Goal: Information Seeking & Learning: Learn about a topic

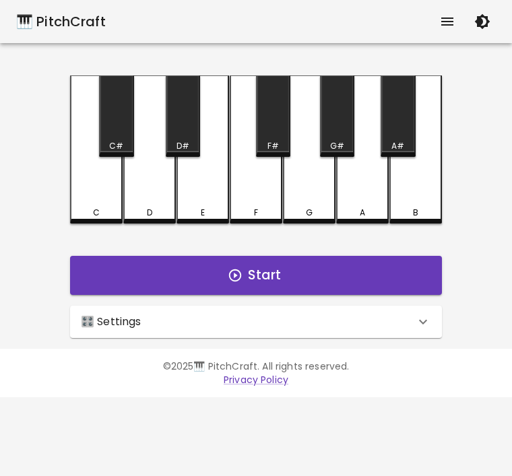
click at [414, 321] on div "🎛️ Settings" at bounding box center [248, 322] width 334 height 16
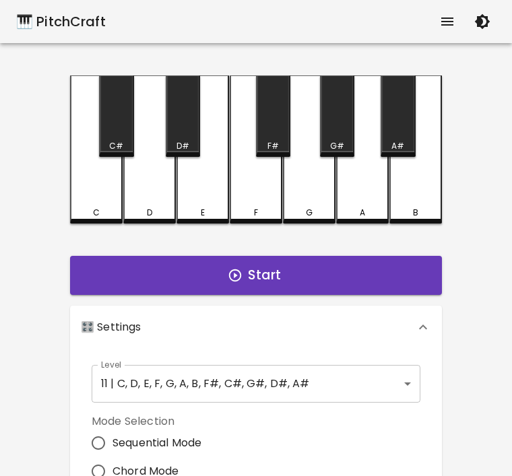
click at [403, 384] on body "🎹 PitchCraft About Badges Log Out C C# D D# E F F# G G# A A# B Start 🎛️ Setting…" at bounding box center [256, 408] width 512 height 816
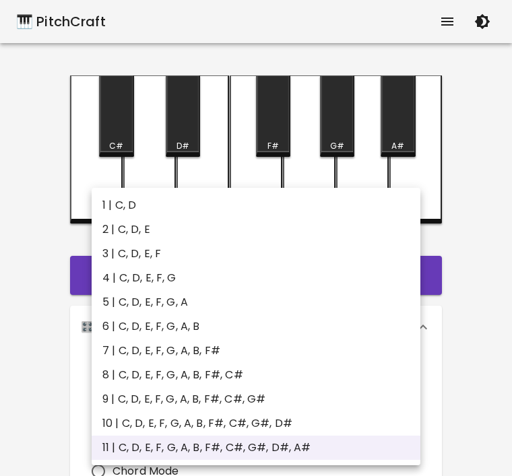
click at [375, 202] on li "1 | C, D" at bounding box center [256, 205] width 329 height 24
type input "1"
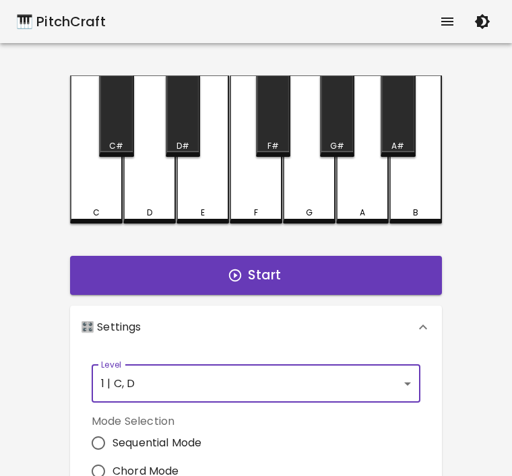
click at [336, 275] on button "Start" at bounding box center [256, 275] width 372 height 39
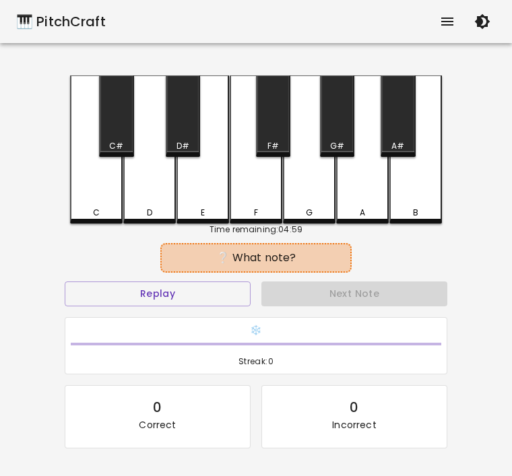
click at [70, 187] on div "C" at bounding box center [96, 149] width 53 height 148
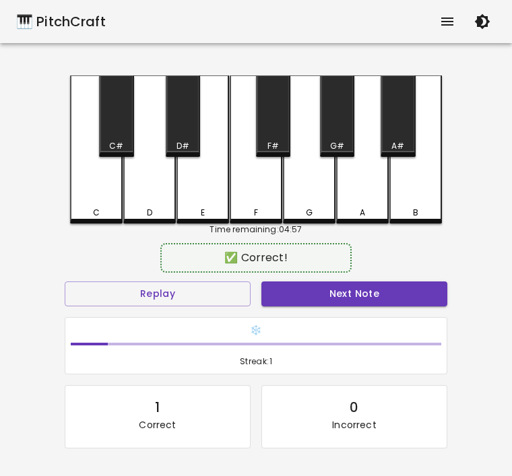
click at [354, 290] on button "Next Note" at bounding box center [354, 294] width 186 height 25
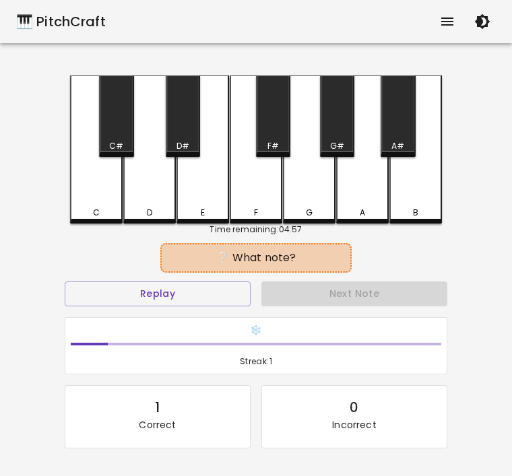
click at [154, 196] on div "D" at bounding box center [149, 149] width 53 height 148
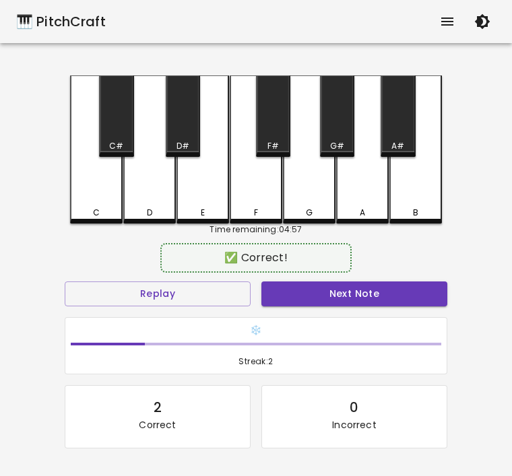
click at [147, 197] on div "D" at bounding box center [149, 149] width 53 height 148
click at [361, 288] on button "Next Note" at bounding box center [354, 294] width 186 height 25
click at [170, 199] on div "D" at bounding box center [149, 149] width 53 height 148
click at [342, 293] on button "Next Note" at bounding box center [354, 294] width 186 height 25
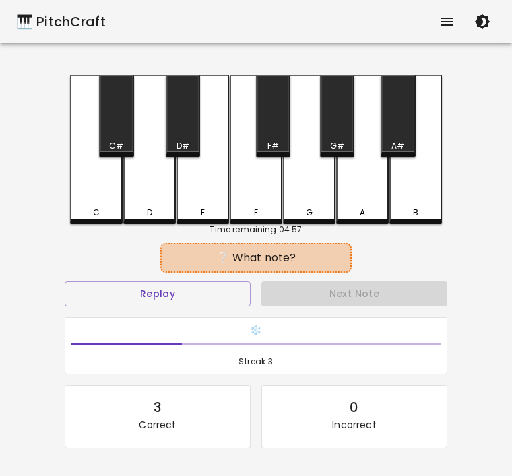
click at [107, 200] on div "C" at bounding box center [96, 149] width 53 height 148
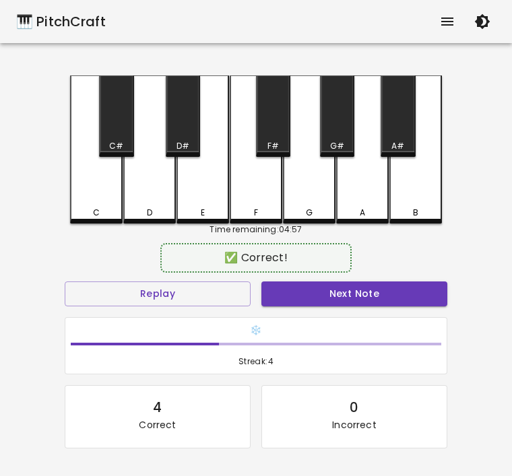
click at [341, 290] on button "Next Note" at bounding box center [354, 294] width 186 height 25
click at [100, 194] on div "C" at bounding box center [96, 149] width 53 height 148
click at [339, 288] on button "Next Note" at bounding box center [354, 294] width 186 height 25
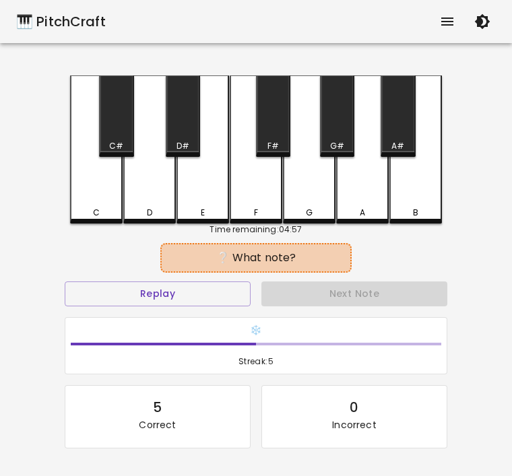
click at [139, 193] on div "D" at bounding box center [149, 149] width 53 height 148
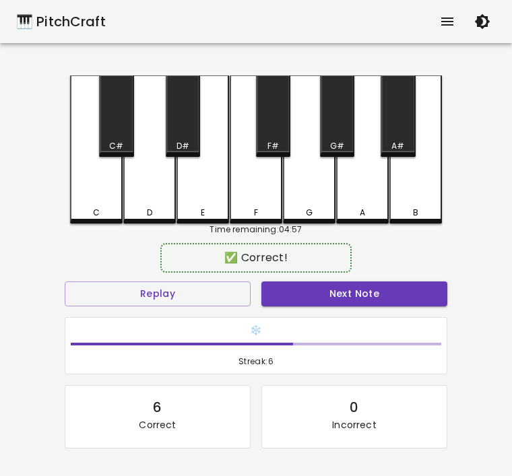
click at [344, 294] on button "Next Note" at bounding box center [354, 294] width 186 height 25
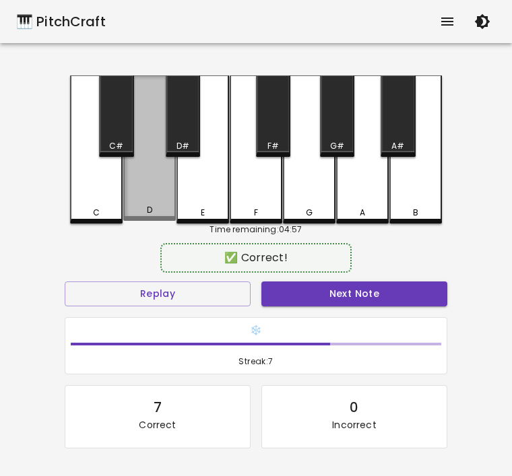
click at [158, 213] on div "D" at bounding box center [150, 210] width 50 height 12
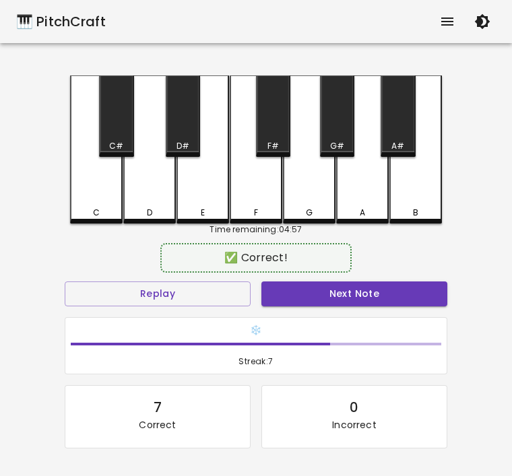
click at [335, 287] on button "Next Note" at bounding box center [354, 294] width 186 height 25
click at [151, 197] on div "D" at bounding box center [149, 149] width 53 height 148
click at [327, 298] on button "Next Note" at bounding box center [354, 294] width 186 height 25
click at [153, 214] on div "D" at bounding box center [150, 213] width 50 height 12
click at [381, 288] on button "Next Note" at bounding box center [354, 294] width 186 height 25
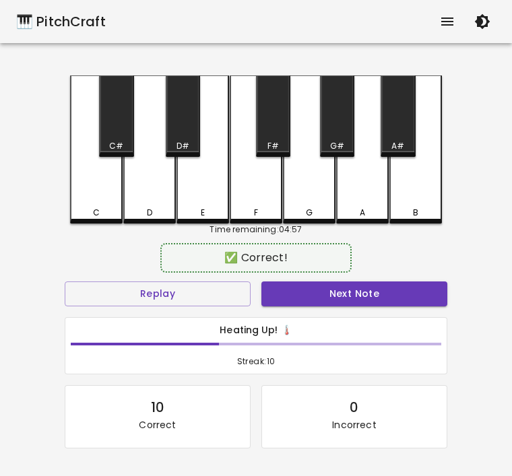
click at [96, 211] on div "C" at bounding box center [96, 213] width 7 height 12
click at [370, 293] on button "Next Note" at bounding box center [354, 294] width 186 height 25
click at [91, 216] on div "C" at bounding box center [96, 213] width 50 height 12
click at [329, 294] on button "Next Note" at bounding box center [354, 294] width 186 height 25
click at [96, 195] on div "C" at bounding box center [96, 149] width 53 height 148
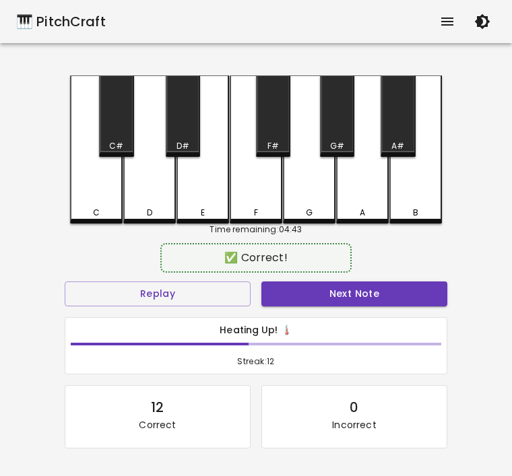
click at [348, 292] on button "Next Note" at bounding box center [354, 294] width 186 height 25
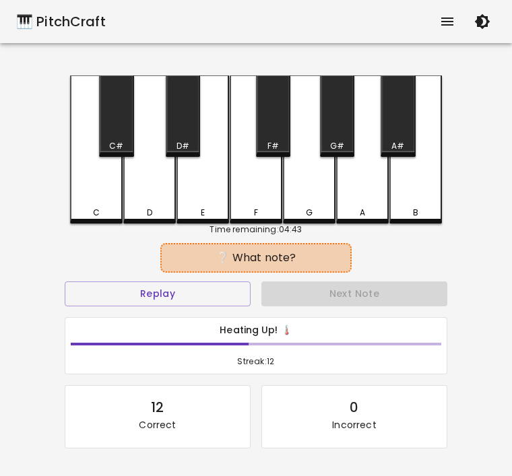
click at [148, 198] on div "D" at bounding box center [149, 149] width 53 height 148
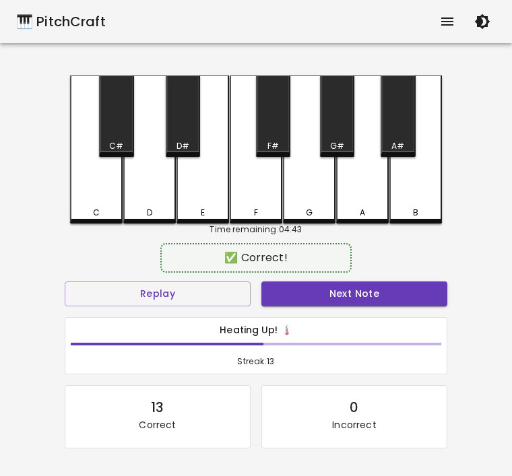
click at [342, 292] on button "Next Note" at bounding box center [354, 294] width 186 height 25
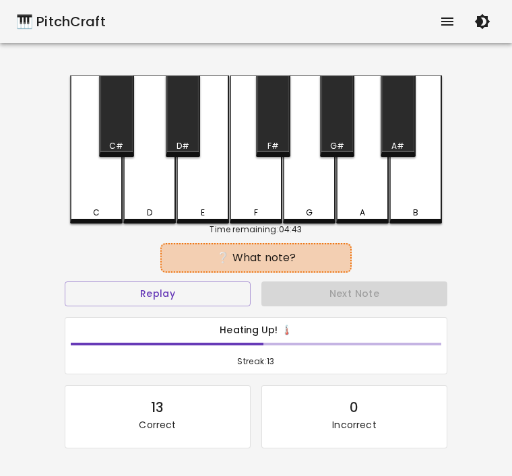
click at [84, 209] on div "C" at bounding box center [96, 213] width 50 height 12
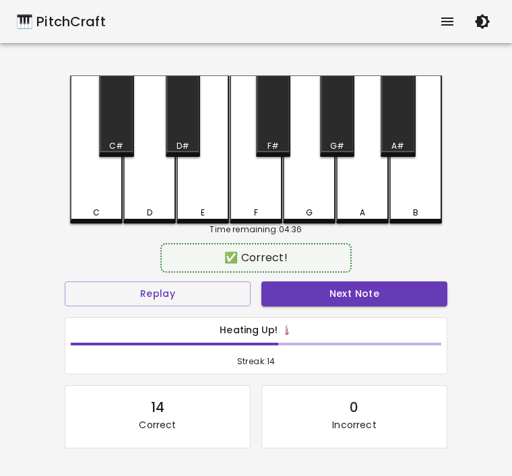
click at [336, 304] on button "Next Note" at bounding box center [354, 294] width 186 height 25
click at [151, 197] on div "D" at bounding box center [149, 149] width 53 height 148
click at [363, 288] on button "Next Note" at bounding box center [354, 294] width 186 height 25
click at [107, 195] on div "C" at bounding box center [96, 149] width 53 height 148
click at [372, 276] on div "Next Note" at bounding box center [354, 294] width 197 height 36
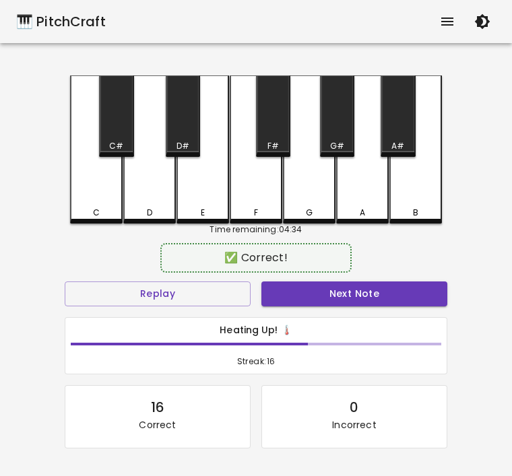
click at [371, 276] on div "✅ Correct! Replay Next Note Heating Up! 🌡️ Streak: 16 16 Correct 0 Incorrect Pl…" at bounding box center [256, 394] width 383 height 294
click at [352, 292] on button "Next Note" at bounding box center [354, 294] width 186 height 25
click at [89, 201] on div "C" at bounding box center [96, 149] width 53 height 148
click at [373, 293] on button "Next Note" at bounding box center [354, 294] width 186 height 25
click at [151, 199] on div "D" at bounding box center [149, 149] width 53 height 148
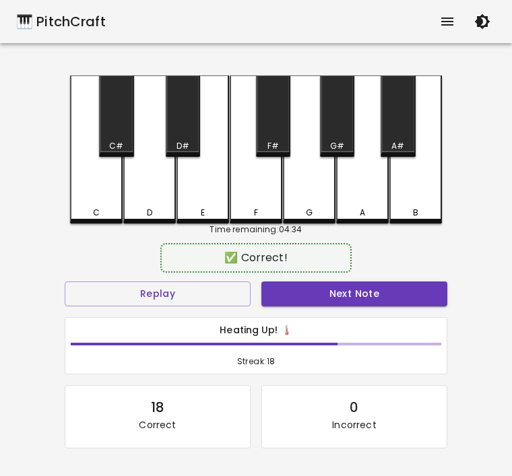
click at [388, 278] on div "Next Note" at bounding box center [354, 294] width 197 height 36
click at [385, 294] on button "Next Note" at bounding box center [354, 294] width 186 height 25
click at [98, 210] on div "C" at bounding box center [96, 213] width 7 height 12
click at [366, 295] on button "Next Note" at bounding box center [354, 294] width 186 height 25
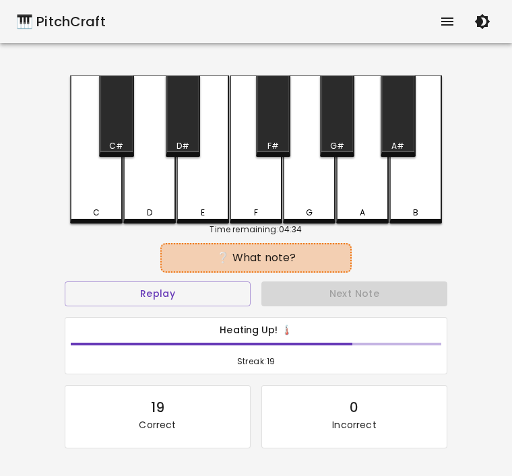
click at [88, 198] on div "C" at bounding box center [96, 149] width 53 height 148
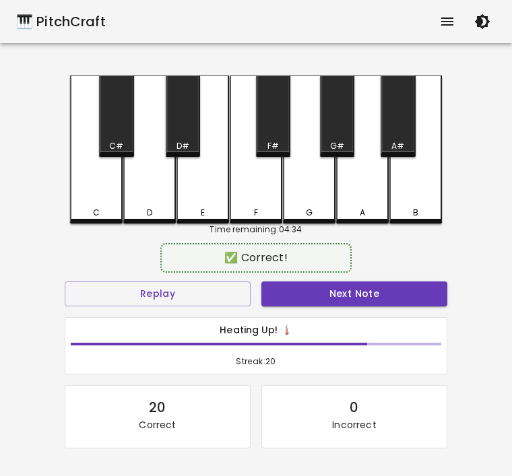
click at [361, 288] on button "Next Note" at bounding box center [354, 294] width 186 height 25
click at [96, 214] on div "C" at bounding box center [96, 213] width 7 height 12
click at [351, 290] on button "Next Note" at bounding box center [354, 294] width 186 height 25
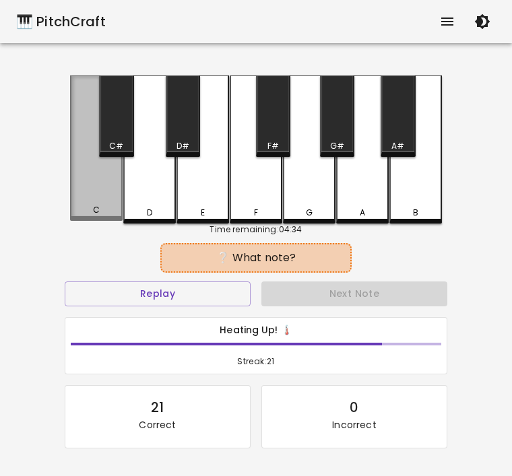
click at [118, 189] on div "C" at bounding box center [96, 148] width 53 height 146
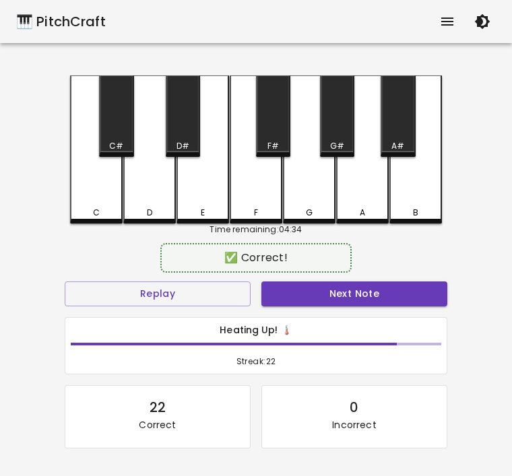
click at [349, 286] on button "Next Note" at bounding box center [354, 294] width 186 height 25
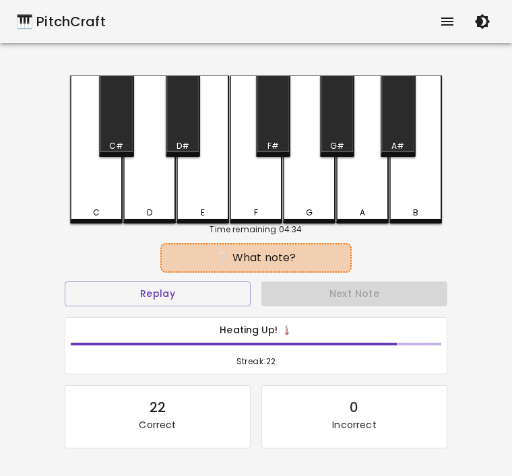
click at [148, 205] on div "D" at bounding box center [149, 149] width 53 height 148
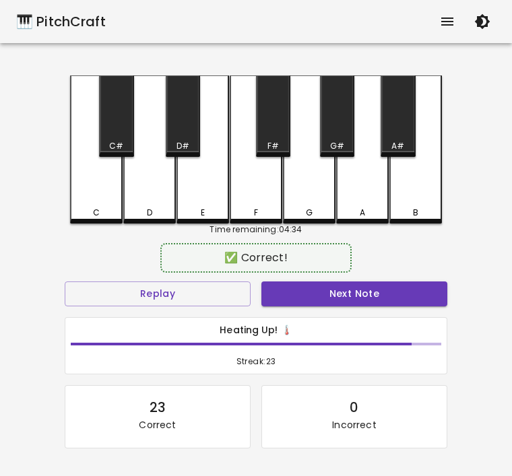
click at [360, 293] on button "Next Note" at bounding box center [354, 294] width 186 height 25
click at [86, 205] on div "C" at bounding box center [96, 149] width 53 height 148
click at [337, 283] on button "Next Note" at bounding box center [354, 294] width 186 height 25
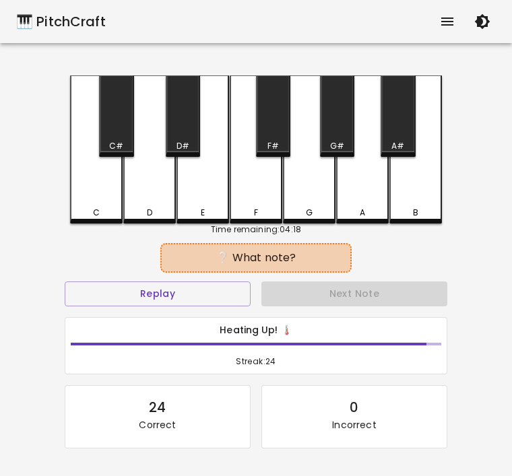
click at [99, 217] on div "C" at bounding box center [96, 213] width 7 height 12
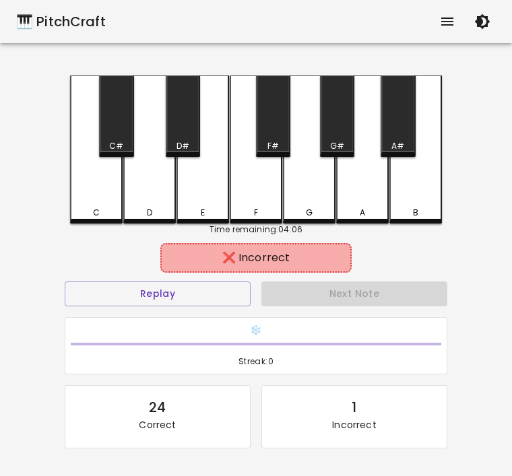
click at [218, 305] on button "Replay" at bounding box center [158, 294] width 186 height 25
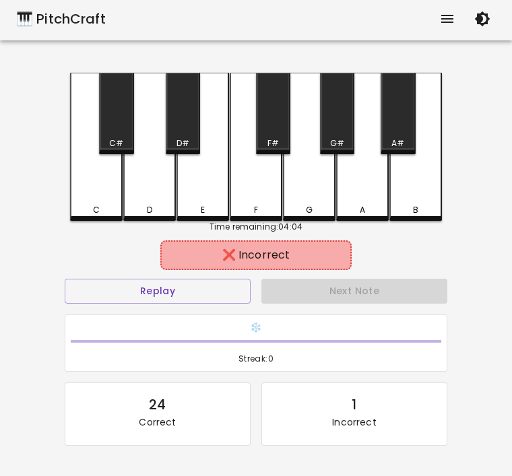
scroll to position [3, 0]
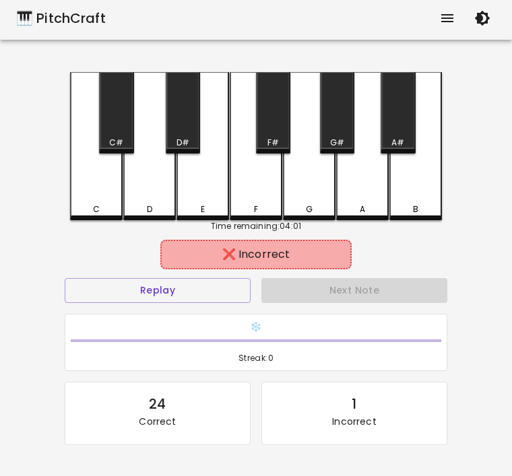
click at [146, 201] on div "D" at bounding box center [149, 146] width 53 height 148
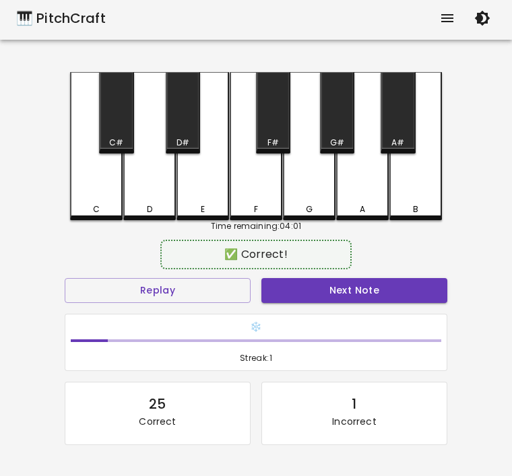
click at [315, 302] on button "Next Note" at bounding box center [354, 290] width 186 height 25
click at [144, 197] on div "D" at bounding box center [149, 146] width 53 height 148
click at [331, 302] on button "Next Note" at bounding box center [354, 290] width 186 height 25
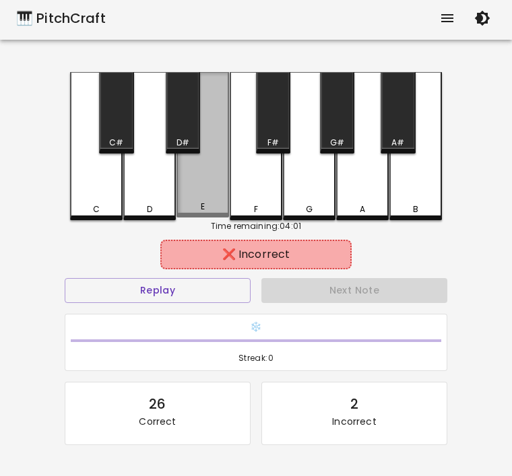
click at [182, 197] on div "E" at bounding box center [202, 145] width 53 height 146
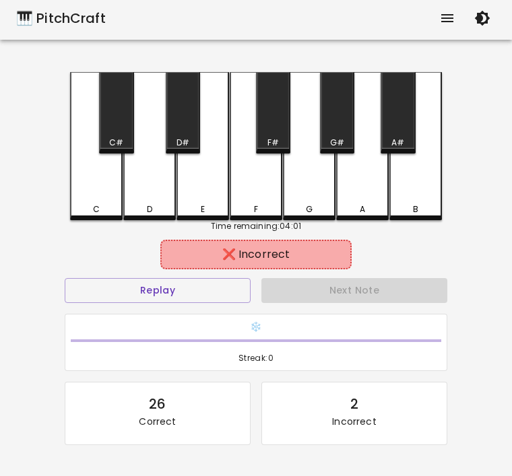
click at [390, 298] on div "Next Note" at bounding box center [354, 291] width 197 height 36
click at [192, 288] on button "Replay" at bounding box center [158, 290] width 186 height 25
click at [147, 207] on div "D" at bounding box center [149, 209] width 5 height 12
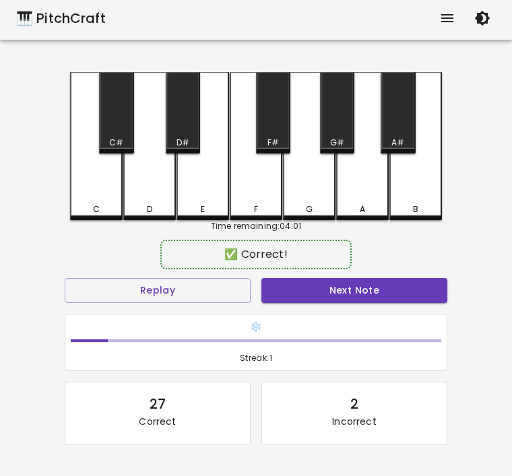
click at [327, 288] on button "Next Note" at bounding box center [354, 290] width 186 height 25
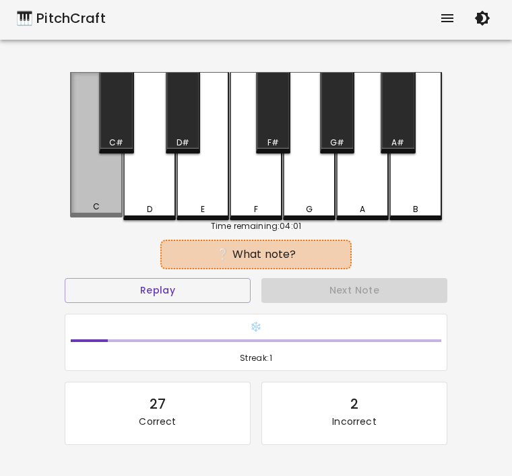
click at [100, 195] on div "C" at bounding box center [96, 145] width 53 height 146
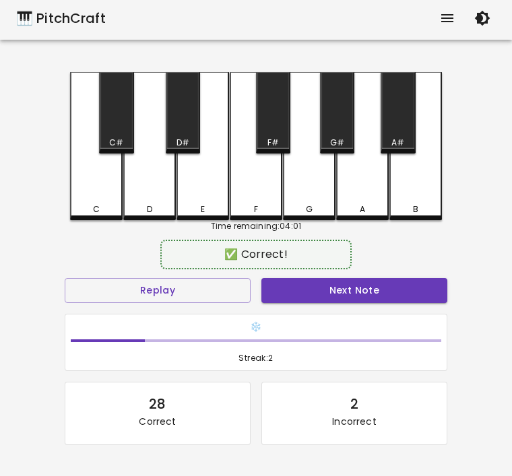
click at [340, 285] on button "Next Note" at bounding box center [354, 290] width 186 height 25
click at [155, 212] on div "D" at bounding box center [150, 209] width 50 height 12
click at [337, 293] on button "Next Note" at bounding box center [354, 290] width 186 height 25
click at [137, 190] on div "D" at bounding box center [149, 146] width 53 height 148
click at [281, 273] on div "Next Note" at bounding box center [354, 291] width 197 height 36
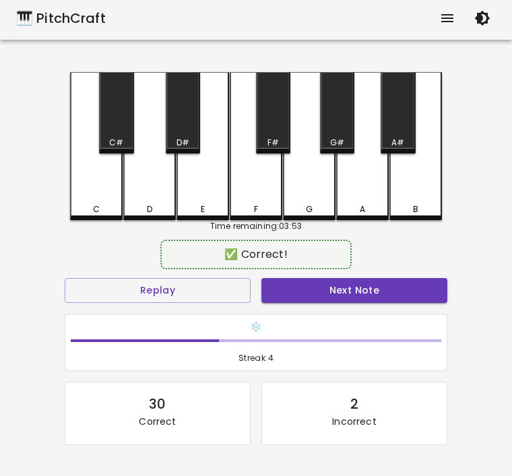
click at [320, 291] on button "Next Note" at bounding box center [354, 290] width 186 height 25
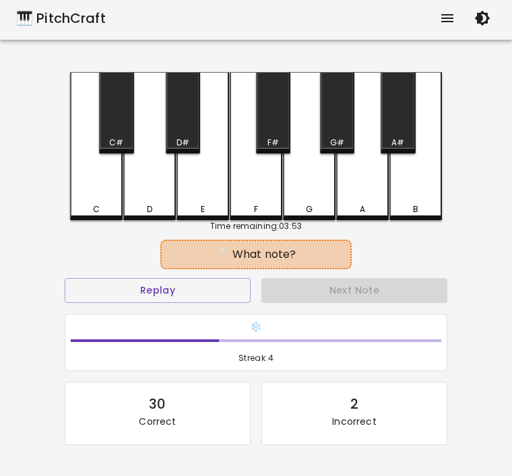
click at [85, 201] on div "C" at bounding box center [96, 146] width 53 height 148
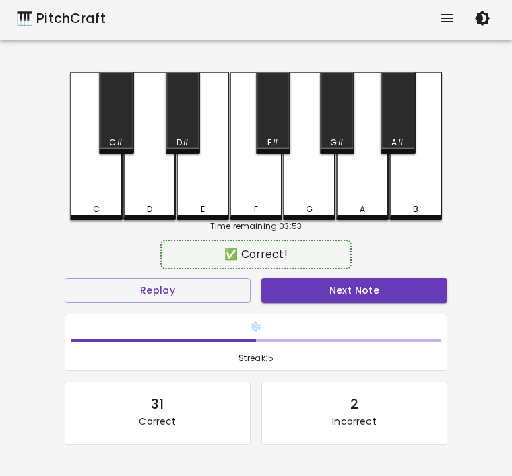
click at [311, 292] on button "Next Note" at bounding box center [354, 290] width 186 height 25
click at [77, 181] on div "C" at bounding box center [96, 146] width 53 height 148
click at [302, 294] on button "Next Note" at bounding box center [354, 290] width 186 height 25
click at [166, 205] on div "D" at bounding box center [150, 209] width 50 height 12
click at [315, 296] on button "Next Note" at bounding box center [354, 290] width 186 height 25
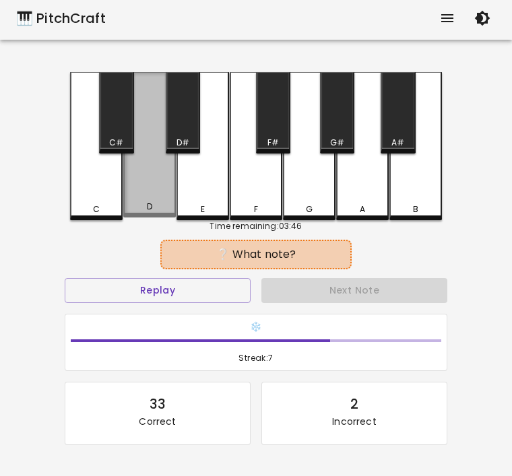
click at [143, 201] on div "D" at bounding box center [149, 145] width 53 height 146
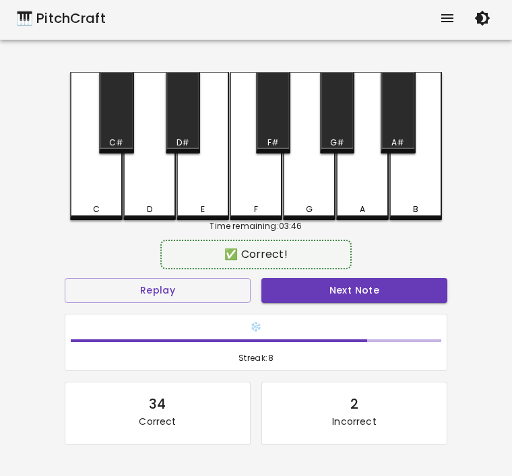
click at [329, 284] on button "Next Note" at bounding box center [354, 290] width 186 height 25
click at [152, 201] on div "D" at bounding box center [149, 146] width 53 height 148
click at [336, 290] on button "Next Note" at bounding box center [354, 290] width 186 height 25
click at [162, 200] on div "D" at bounding box center [149, 146] width 53 height 148
click at [310, 286] on button "Next Note" at bounding box center [354, 290] width 186 height 25
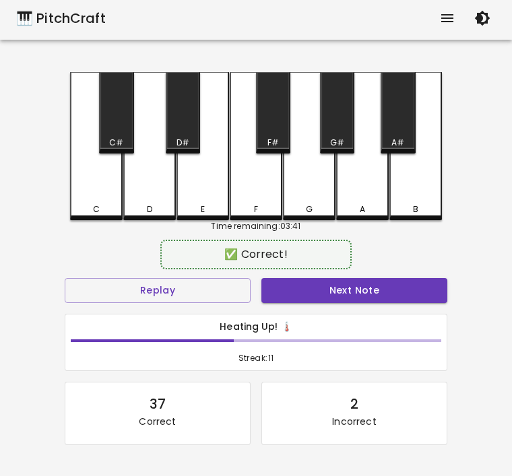
click at [102, 188] on div "C" at bounding box center [96, 146] width 53 height 148
click at [307, 273] on div "Next Note" at bounding box center [354, 291] width 197 height 36
click at [304, 280] on button "Next Note" at bounding box center [354, 290] width 186 height 25
click at [150, 196] on div "D" at bounding box center [149, 146] width 53 height 148
click at [346, 286] on button "Next Note" at bounding box center [354, 290] width 186 height 25
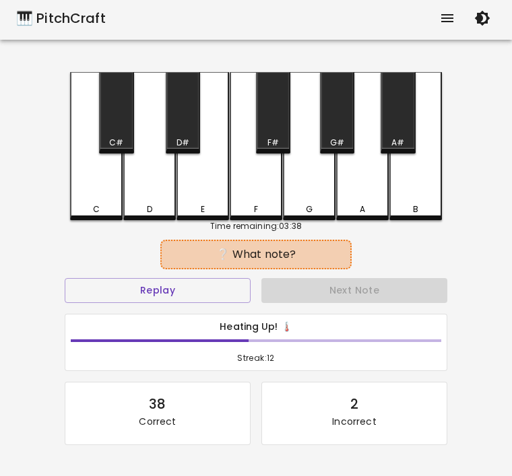
click at [104, 212] on div "C" at bounding box center [96, 209] width 50 height 12
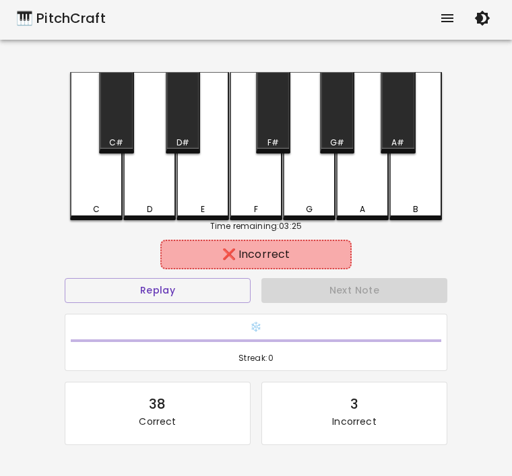
click at [86, 200] on div "C" at bounding box center [96, 146] width 53 height 148
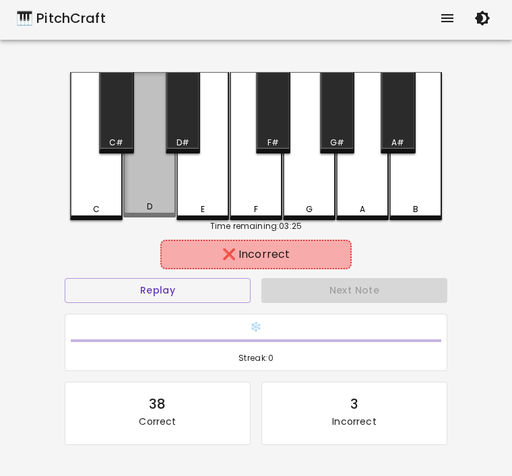
click at [132, 201] on div "D" at bounding box center [149, 145] width 53 height 146
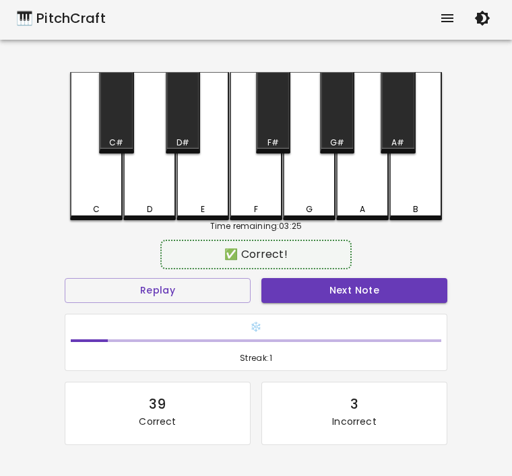
click at [141, 204] on div "D" at bounding box center [150, 209] width 50 height 12
click at [140, 201] on div "D" at bounding box center [149, 146] width 53 height 148
click at [352, 293] on button "Next Note" at bounding box center [354, 290] width 186 height 25
click at [112, 197] on div "C" at bounding box center [96, 146] width 53 height 148
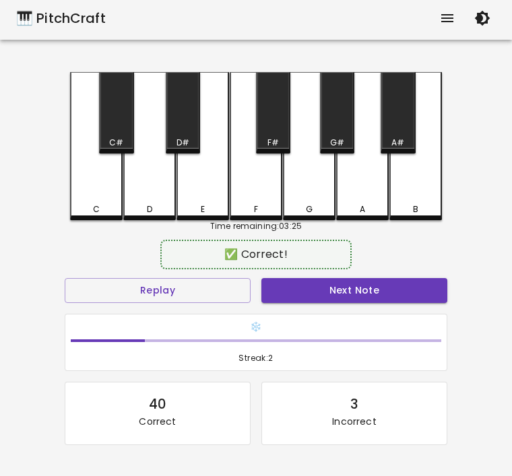
click at [323, 273] on div "Next Note" at bounding box center [354, 291] width 197 height 36
click at [327, 298] on button "Next Note" at bounding box center [354, 290] width 186 height 25
click at [133, 194] on div "D" at bounding box center [149, 146] width 53 height 148
click at [338, 285] on button "Next Note" at bounding box center [354, 290] width 186 height 25
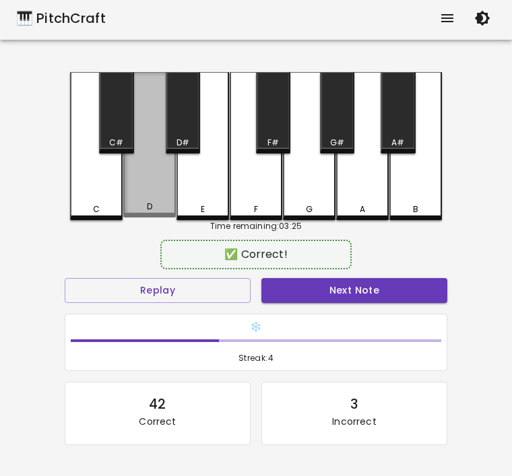
click at [160, 199] on div "D" at bounding box center [149, 145] width 53 height 146
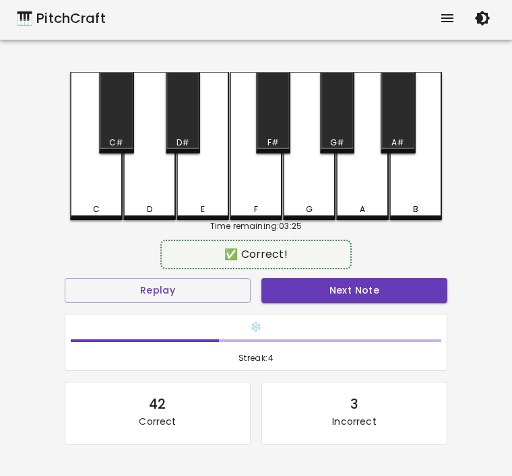
click at [354, 293] on button "Next Note" at bounding box center [354, 290] width 186 height 25
click at [81, 201] on div "C" at bounding box center [96, 146] width 53 height 148
click at [333, 295] on button "Next Note" at bounding box center [354, 290] width 186 height 25
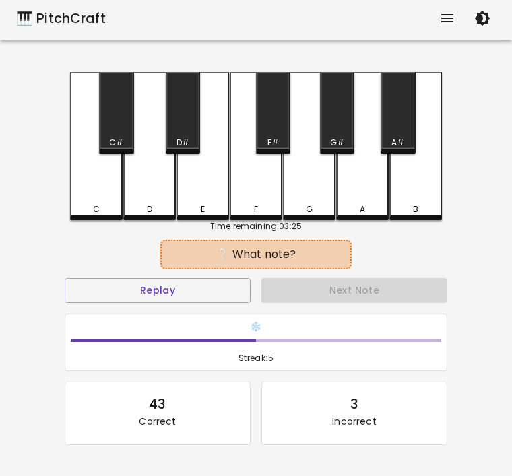
click at [96, 201] on div "C" at bounding box center [96, 146] width 53 height 148
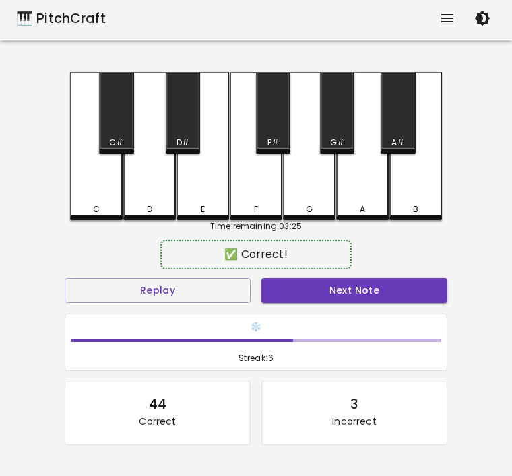
click at [323, 300] on button "Next Note" at bounding box center [354, 290] width 186 height 25
click at [141, 202] on div "D" at bounding box center [149, 146] width 53 height 148
click at [344, 283] on button "Next Note" at bounding box center [354, 290] width 186 height 25
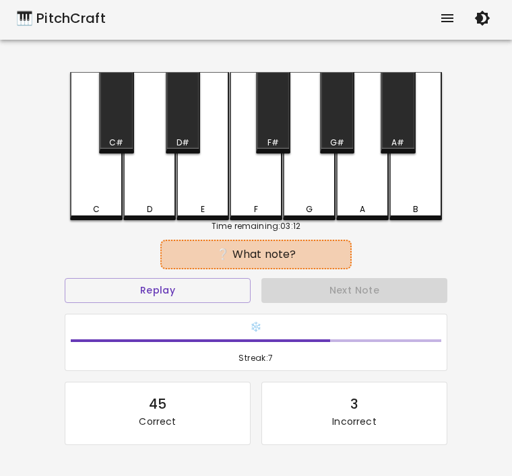
click at [163, 206] on div "D" at bounding box center [150, 209] width 50 height 12
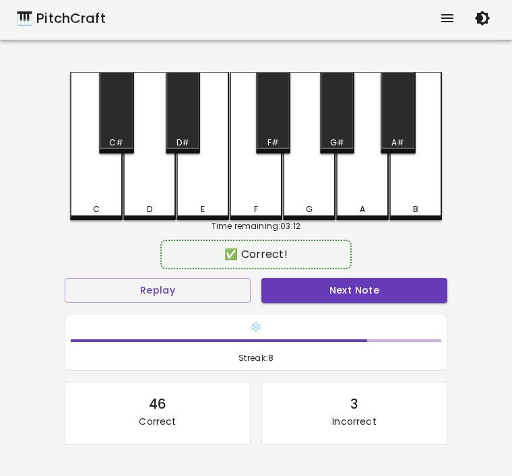
click at [299, 289] on button "Next Note" at bounding box center [354, 290] width 186 height 25
click at [145, 192] on div "D" at bounding box center [149, 146] width 53 height 148
click at [361, 280] on button "Next Note" at bounding box center [354, 290] width 186 height 25
click at [143, 207] on div "D" at bounding box center [150, 209] width 50 height 12
click at [356, 273] on div "Next Note" at bounding box center [354, 291] width 197 height 36
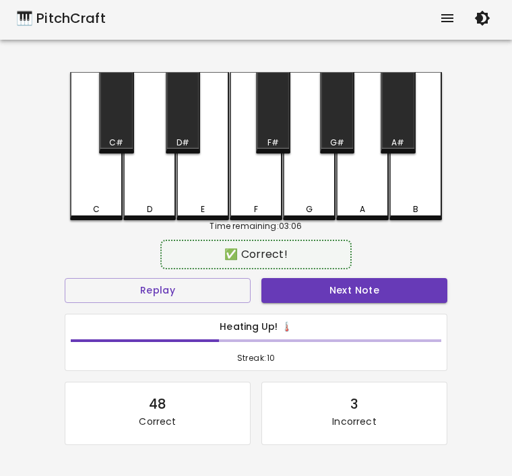
click at [366, 300] on button "Next Note" at bounding box center [354, 290] width 186 height 25
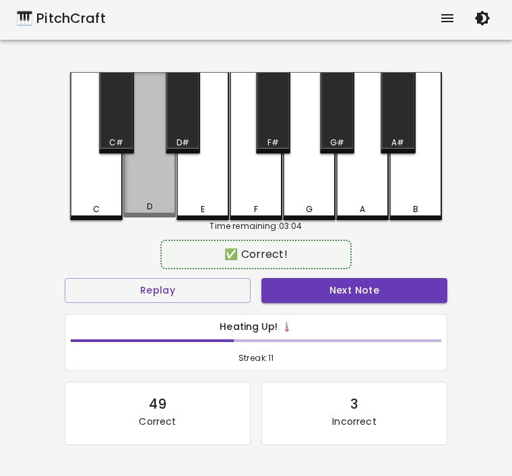
click at [146, 203] on div "D" at bounding box center [150, 207] width 50 height 12
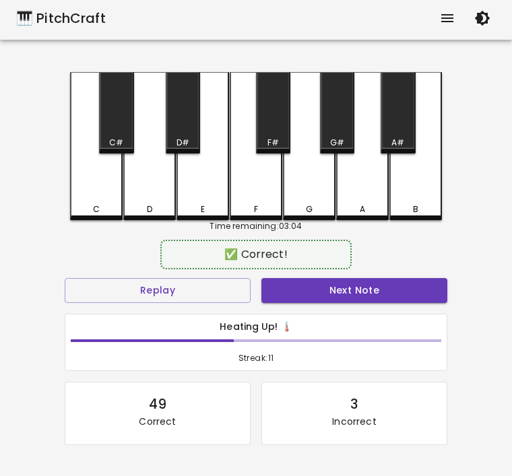
click at [304, 281] on button "Next Note" at bounding box center [354, 290] width 186 height 25
click at [91, 212] on div "C" at bounding box center [96, 209] width 50 height 12
click at [306, 296] on button "Next Note" at bounding box center [354, 290] width 186 height 25
click at [92, 212] on div "C" at bounding box center [96, 209] width 50 height 12
click at [315, 294] on button "Next Note" at bounding box center [354, 290] width 186 height 25
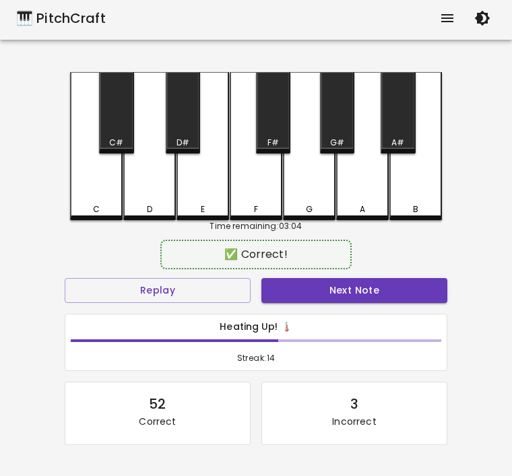
click at [152, 212] on div "D" at bounding box center [149, 209] width 5 height 12
click at [320, 289] on button "Next Note" at bounding box center [354, 290] width 186 height 25
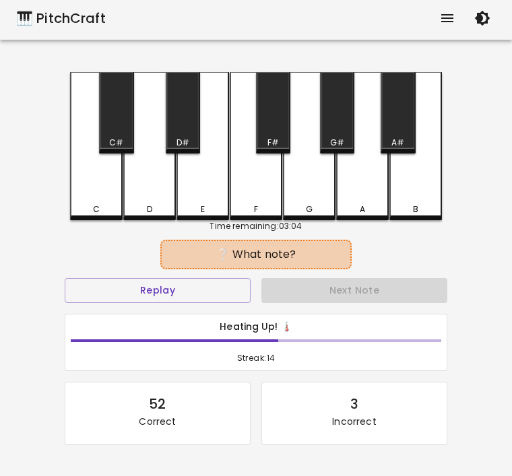
click at [81, 213] on div "C" at bounding box center [96, 209] width 50 height 12
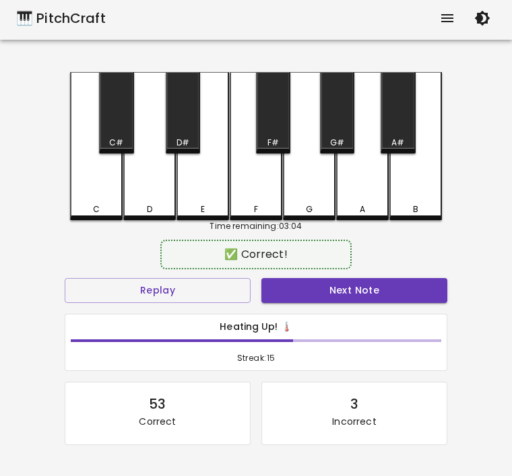
click at [294, 298] on button "Next Note" at bounding box center [354, 290] width 186 height 25
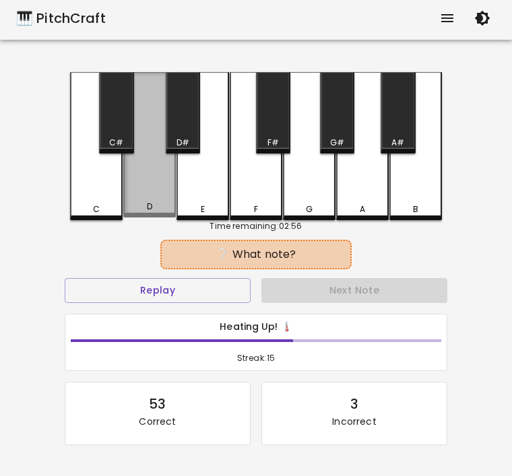
click at [134, 201] on div "D" at bounding box center [149, 145] width 53 height 146
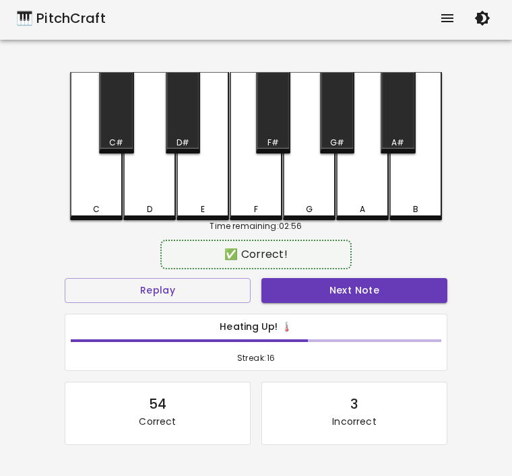
click at [302, 293] on button "Next Note" at bounding box center [354, 290] width 186 height 25
click at [98, 212] on div "C" at bounding box center [96, 209] width 7 height 12
click at [340, 293] on button "Next Note" at bounding box center [354, 290] width 186 height 25
click at [87, 199] on div "C" at bounding box center [96, 146] width 53 height 148
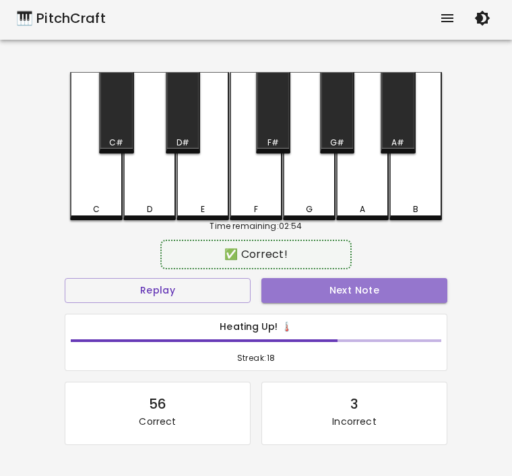
click at [313, 290] on button "Next Note" at bounding box center [354, 290] width 186 height 25
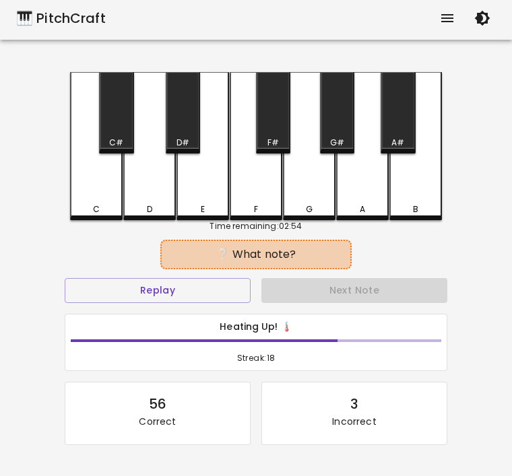
click at [90, 212] on div "C" at bounding box center [96, 209] width 50 height 12
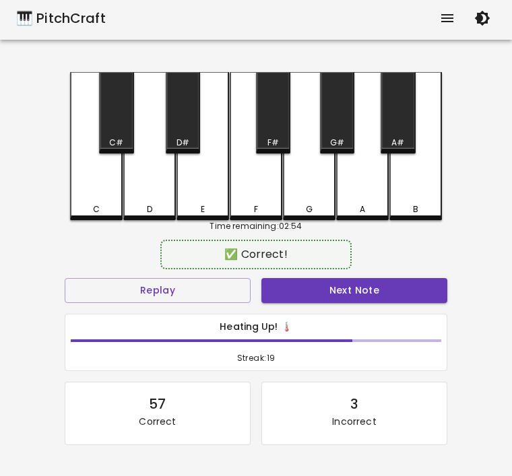
click at [350, 322] on h6 "Heating Up! 🌡️" at bounding box center [256, 327] width 371 height 15
click at [342, 288] on button "Next Note" at bounding box center [354, 290] width 186 height 25
click at [141, 197] on div "D" at bounding box center [149, 146] width 53 height 148
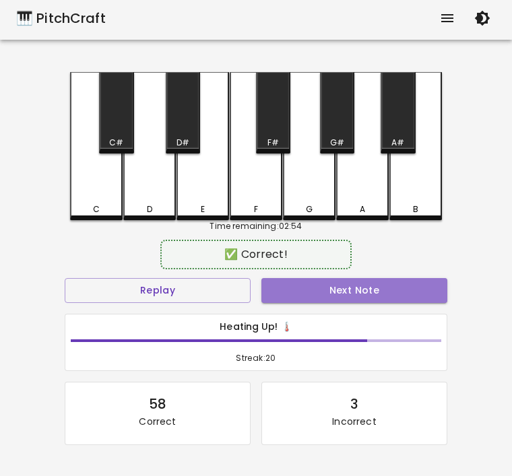
click at [319, 292] on button "Next Note" at bounding box center [354, 290] width 186 height 25
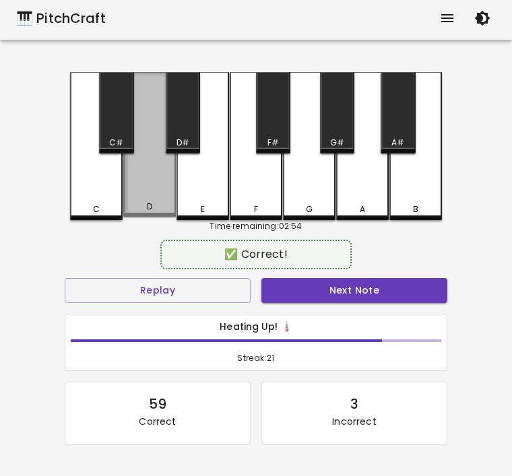
click at [147, 207] on div "D" at bounding box center [149, 207] width 5 height 12
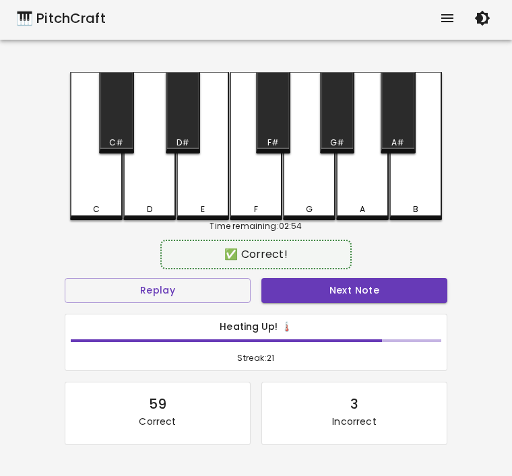
click at [321, 294] on button "Next Note" at bounding box center [354, 290] width 186 height 25
click at [92, 193] on div "C" at bounding box center [96, 146] width 53 height 148
click at [346, 291] on button "Next Note" at bounding box center [354, 290] width 186 height 25
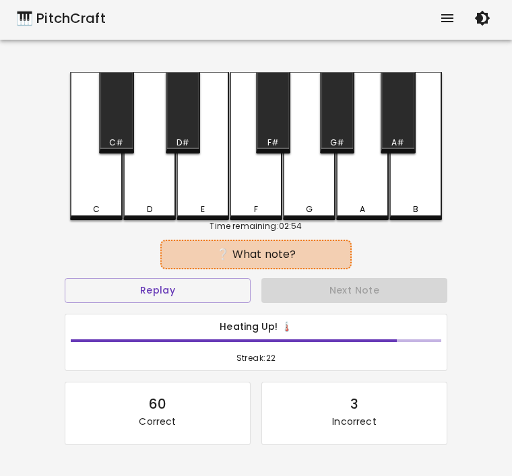
click at [98, 193] on div "C" at bounding box center [96, 146] width 53 height 148
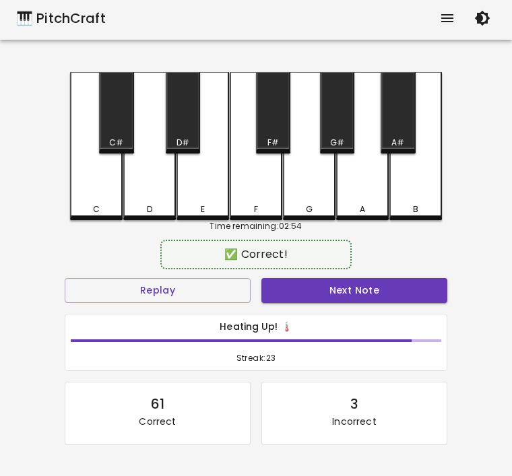
click at [302, 301] on button "Next Note" at bounding box center [354, 290] width 186 height 25
click at [92, 186] on div "C" at bounding box center [96, 146] width 53 height 148
click at [298, 289] on button "Next Note" at bounding box center [354, 290] width 186 height 25
click at [144, 194] on div "D" at bounding box center [149, 146] width 53 height 148
click at [362, 299] on button "Next Note" at bounding box center [354, 290] width 186 height 25
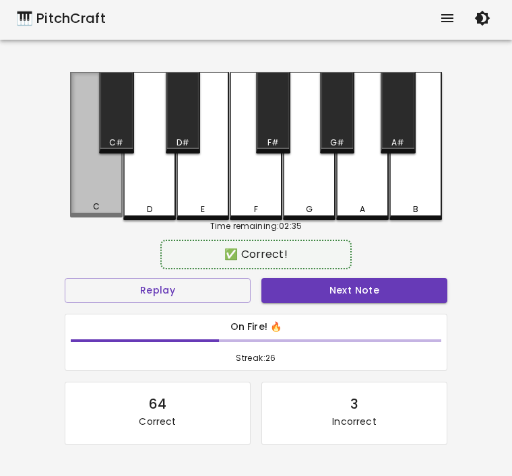
click at [94, 207] on div "C" at bounding box center [96, 207] width 7 height 12
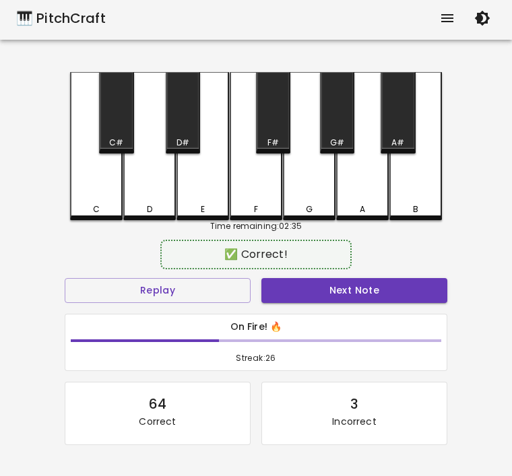
click at [337, 271] on div "✅ Correct! Replay Next Note On Fire! 🔥 Streak: 26 64 Correct 3 Incorrect Placeh…" at bounding box center [256, 390] width 383 height 294
click at [332, 284] on button "Next Note" at bounding box center [354, 290] width 186 height 25
click at [100, 193] on div "C" at bounding box center [96, 146] width 53 height 148
click at [323, 300] on button "Next Note" at bounding box center [354, 290] width 186 height 25
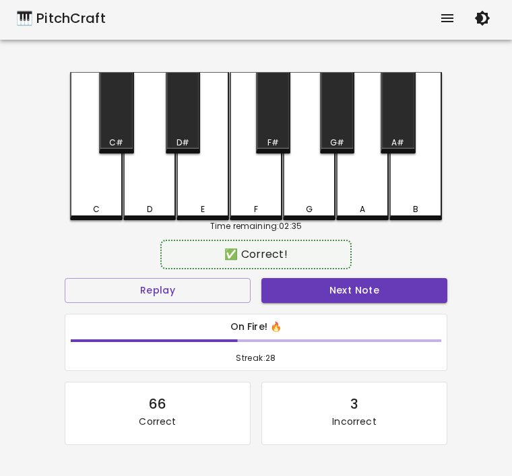
click at [87, 191] on div "C" at bounding box center [96, 146] width 53 height 148
click at [339, 274] on div "Next Note" at bounding box center [354, 291] width 197 height 36
click at [337, 279] on button "Next Note" at bounding box center [354, 290] width 186 height 25
click at [154, 199] on div "D" at bounding box center [149, 146] width 53 height 148
click at [362, 292] on button "Next Note" at bounding box center [354, 290] width 186 height 25
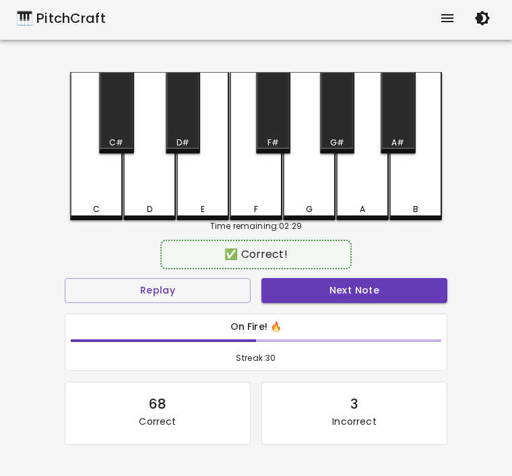
click at [143, 203] on div "D" at bounding box center [150, 209] width 50 height 12
click at [335, 297] on button "Next Note" at bounding box center [354, 290] width 186 height 25
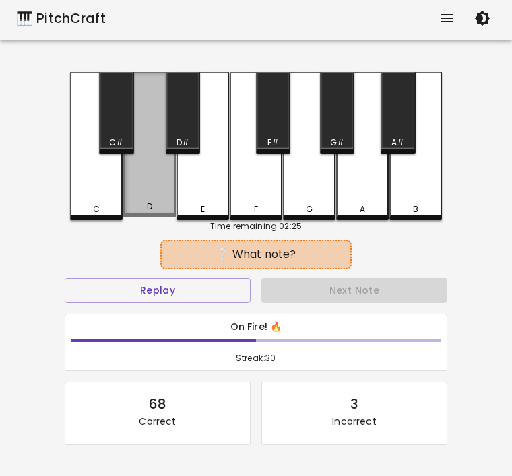
click at [153, 201] on div "D" at bounding box center [149, 145] width 53 height 146
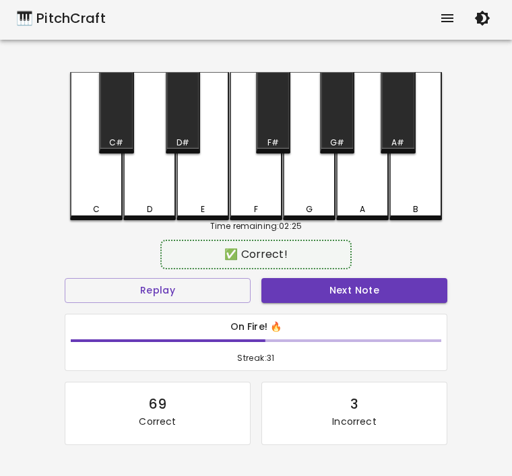
click at [348, 292] on button "Next Note" at bounding box center [354, 290] width 186 height 25
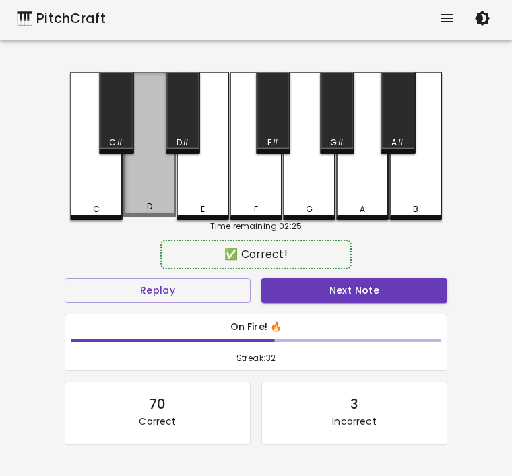
click at [141, 192] on div "D" at bounding box center [149, 145] width 53 height 146
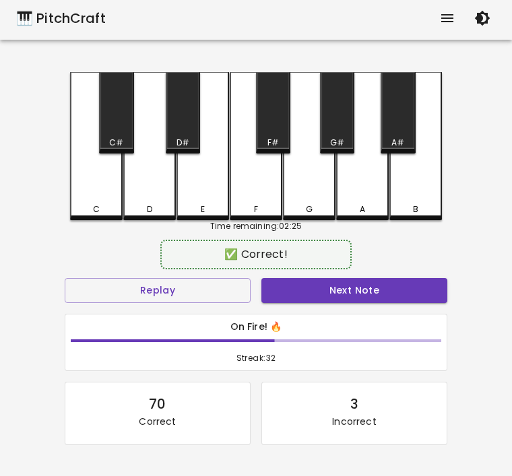
click at [337, 271] on div "✅ Correct! Replay Next Note On Fire! 🔥 Streak: 32 70 Correct 3 Incorrect Placeh…" at bounding box center [256, 390] width 383 height 294
click at [336, 271] on div "✅ Correct!" at bounding box center [256, 255] width 383 height 34
click at [326, 280] on button "Next Note" at bounding box center [354, 290] width 186 height 25
click at [88, 207] on div "C" at bounding box center [96, 209] width 50 height 12
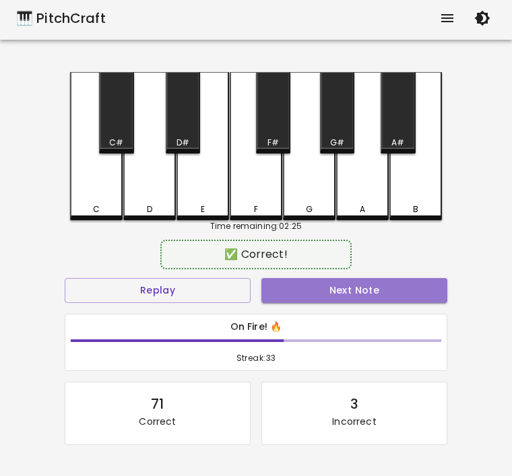
click at [375, 287] on button "Next Note" at bounding box center [354, 290] width 186 height 25
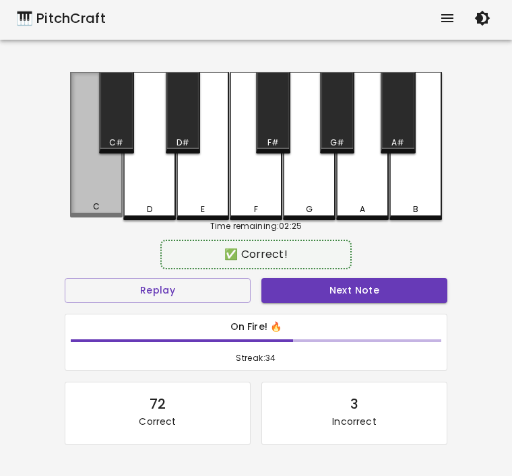
click at [89, 204] on div "C" at bounding box center [96, 207] width 50 height 12
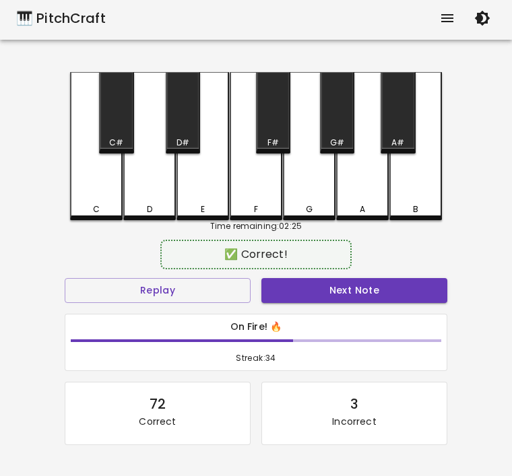
click at [317, 280] on button "Next Note" at bounding box center [354, 290] width 186 height 25
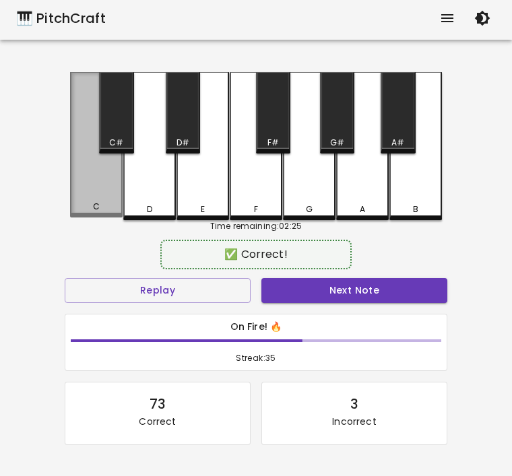
click at [86, 197] on div "C" at bounding box center [96, 145] width 53 height 146
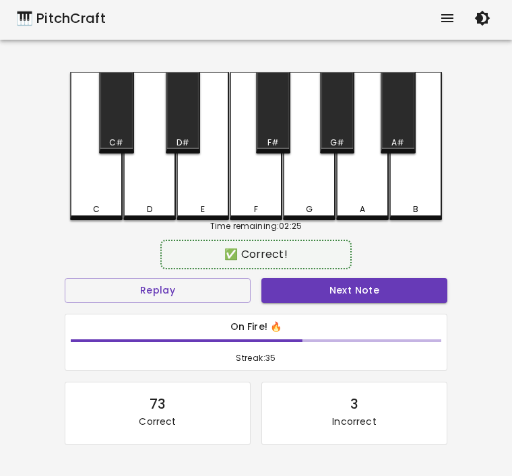
click at [317, 298] on button "Next Note" at bounding box center [354, 290] width 186 height 25
click at [80, 205] on div "C" at bounding box center [96, 209] width 50 height 12
click at [332, 283] on button "Next Note" at bounding box center [354, 290] width 186 height 25
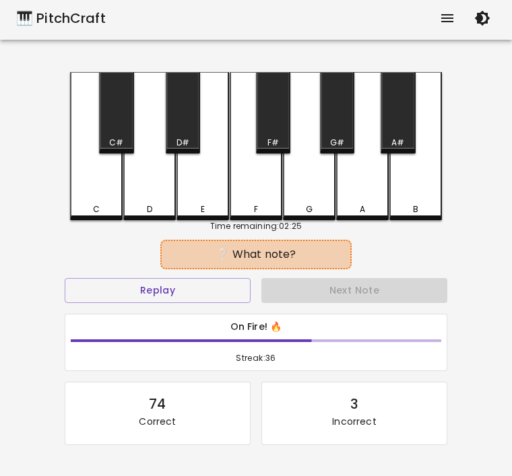
click at [102, 203] on div "C" at bounding box center [96, 209] width 50 height 12
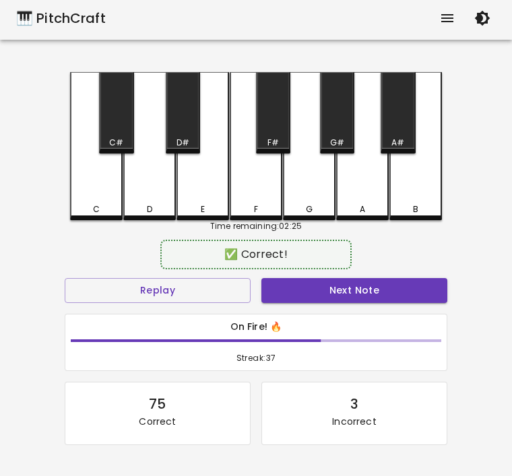
click at [319, 291] on button "Next Note" at bounding box center [354, 290] width 186 height 25
click at [94, 197] on div "C" at bounding box center [96, 146] width 53 height 148
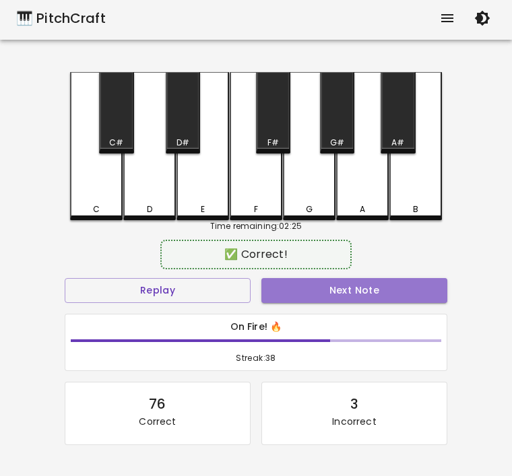
click at [317, 299] on button "Next Note" at bounding box center [354, 290] width 186 height 25
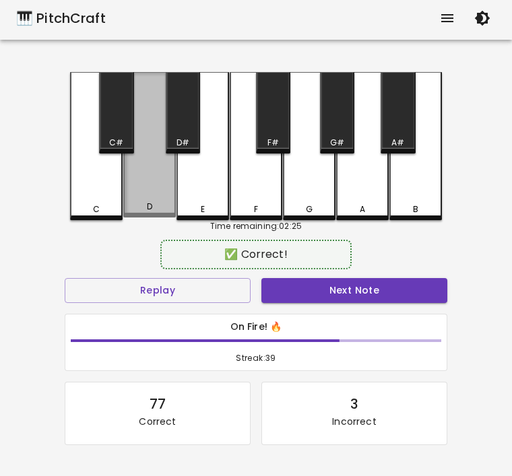
click at [156, 211] on div "D" at bounding box center [150, 207] width 50 height 12
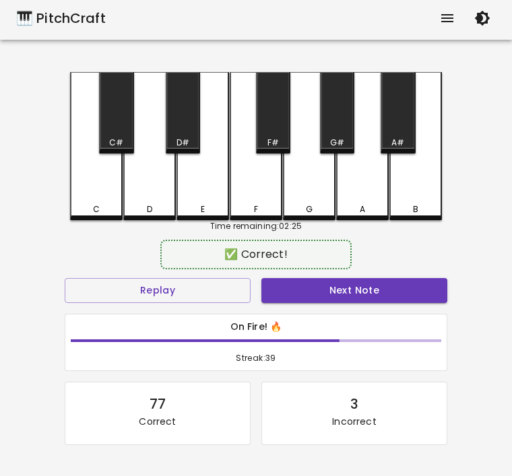
click at [327, 289] on button "Next Note" at bounding box center [354, 290] width 186 height 25
click at [89, 202] on div "C" at bounding box center [96, 146] width 53 height 148
click at [357, 292] on button "Next Note" at bounding box center [354, 290] width 186 height 25
click at [92, 205] on div "C" at bounding box center [96, 209] width 50 height 12
click at [300, 300] on button "Next Note" at bounding box center [354, 290] width 186 height 25
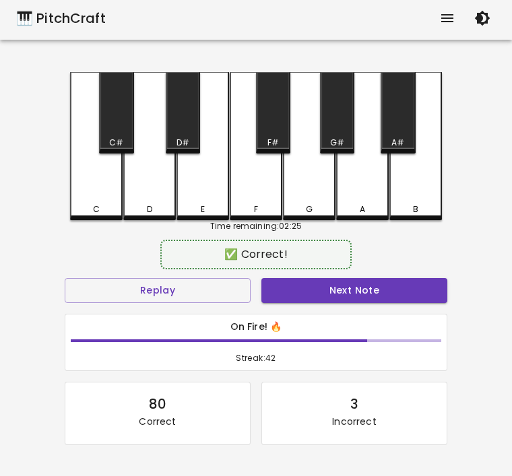
click at [91, 199] on div "C" at bounding box center [96, 146] width 53 height 148
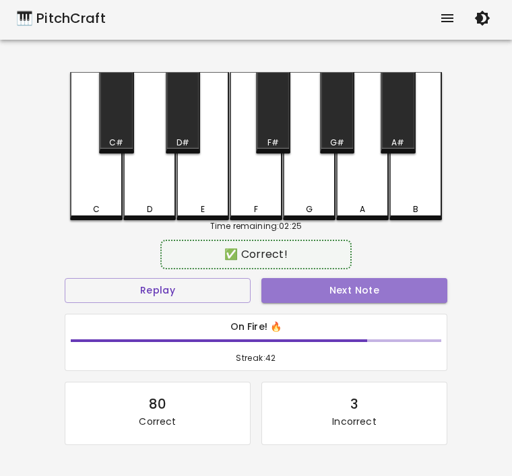
click at [300, 292] on button "Next Note" at bounding box center [354, 290] width 186 height 25
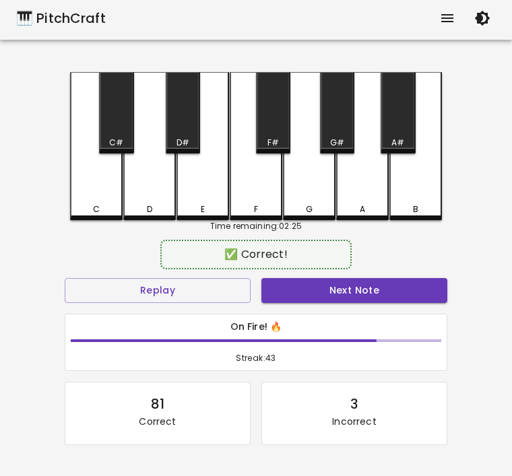
click at [98, 214] on div "C" at bounding box center [96, 209] width 7 height 12
click at [296, 280] on button "Next Note" at bounding box center [354, 290] width 186 height 25
click at [144, 208] on div "D" at bounding box center [150, 209] width 50 height 12
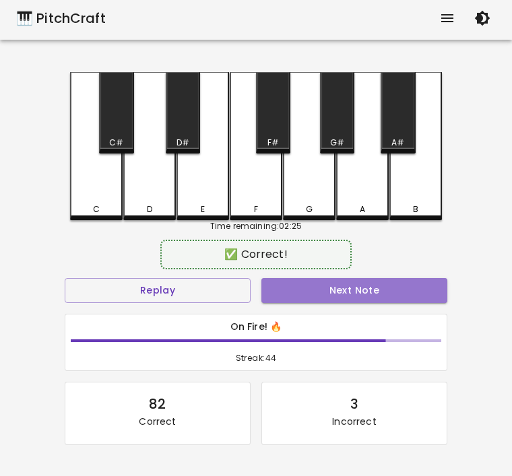
click at [335, 302] on button "Next Note" at bounding box center [354, 290] width 186 height 25
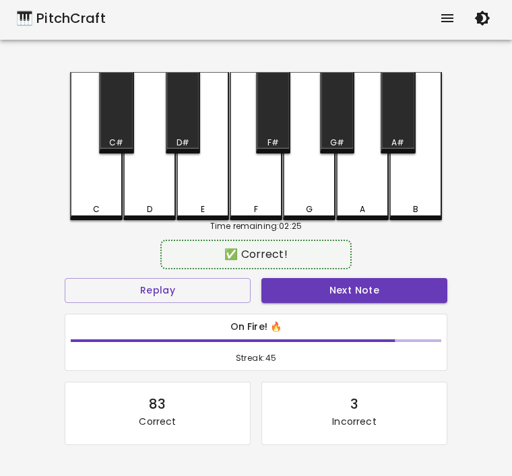
click at [148, 207] on div "D" at bounding box center [149, 209] width 5 height 12
click at [316, 298] on button "Next Note" at bounding box center [354, 290] width 186 height 25
click at [139, 194] on div "D" at bounding box center [149, 146] width 53 height 148
click at [338, 289] on button "Next Note" at bounding box center [354, 290] width 186 height 25
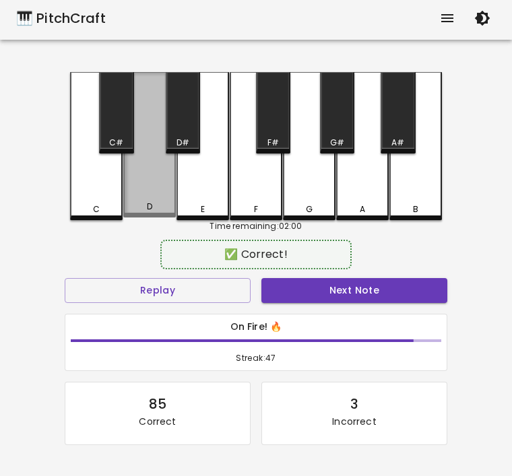
click at [149, 213] on div "D" at bounding box center [149, 207] width 5 height 12
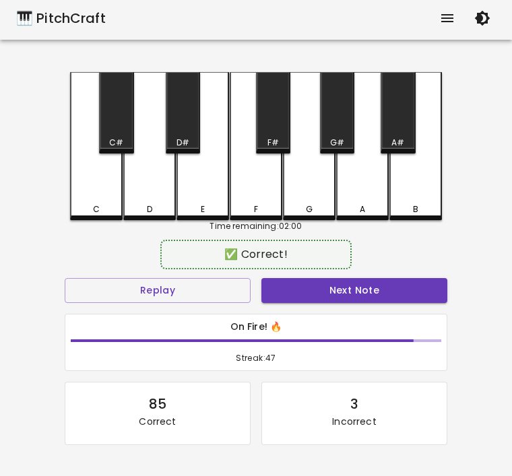
click at [305, 287] on button "Next Note" at bounding box center [354, 290] width 186 height 25
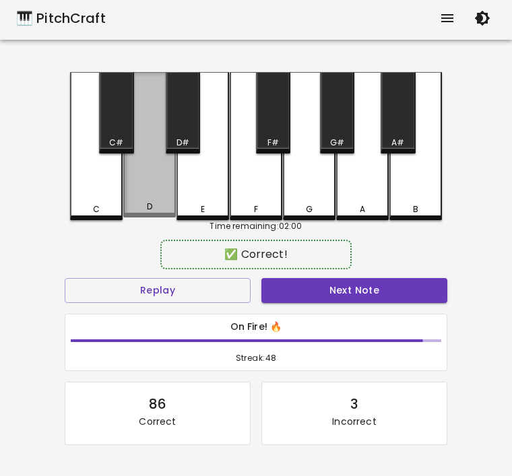
click at [158, 196] on div "D" at bounding box center [149, 145] width 53 height 146
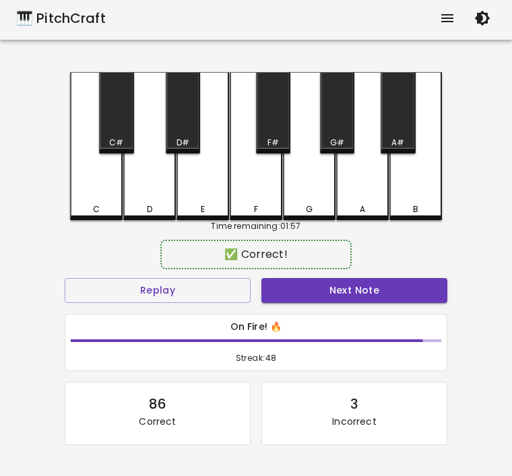
click at [322, 288] on button "Next Note" at bounding box center [354, 290] width 186 height 25
click at [141, 196] on div "D" at bounding box center [149, 146] width 53 height 148
click at [308, 301] on button "Next Note" at bounding box center [354, 290] width 186 height 25
click at [159, 198] on div "D" at bounding box center [149, 146] width 53 height 148
click at [375, 286] on button "Next Note" at bounding box center [354, 290] width 186 height 25
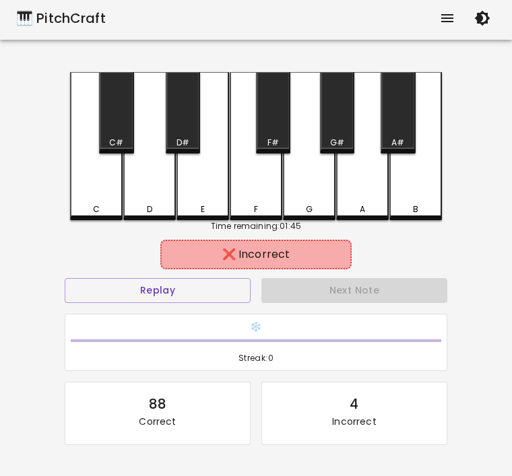
click at [102, 214] on div "C" at bounding box center [96, 209] width 50 height 12
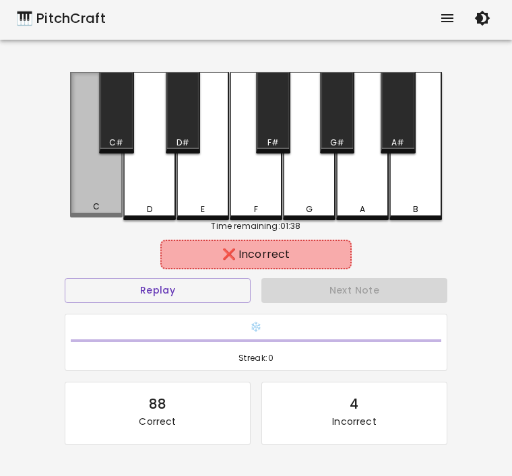
click at [112, 197] on div "C" at bounding box center [96, 145] width 53 height 146
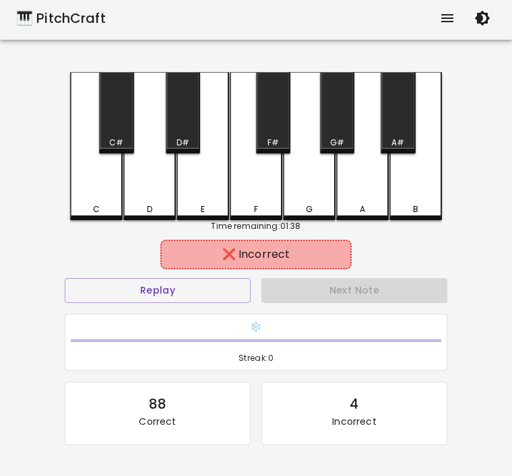
click at [151, 191] on div "D" at bounding box center [149, 146] width 53 height 148
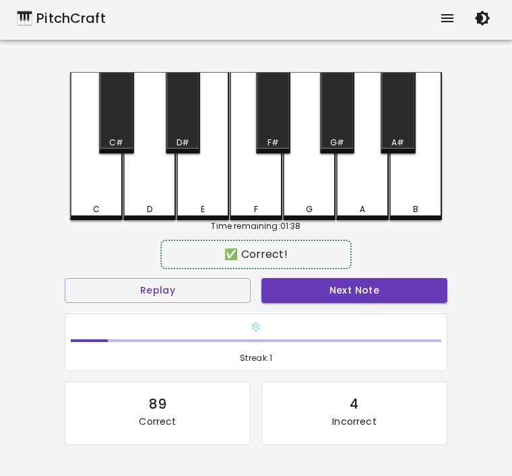
click at [368, 293] on button "Next Note" at bounding box center [354, 290] width 186 height 25
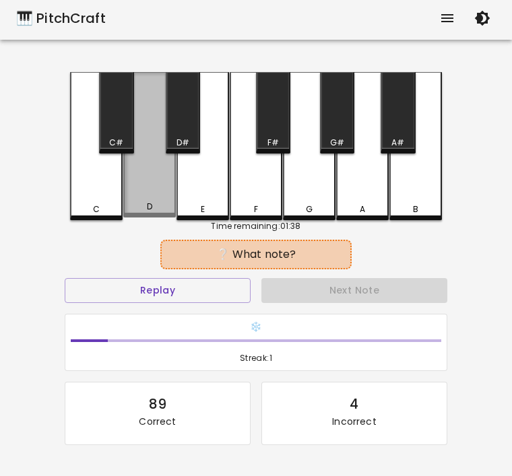
click at [133, 208] on div "D" at bounding box center [150, 207] width 50 height 12
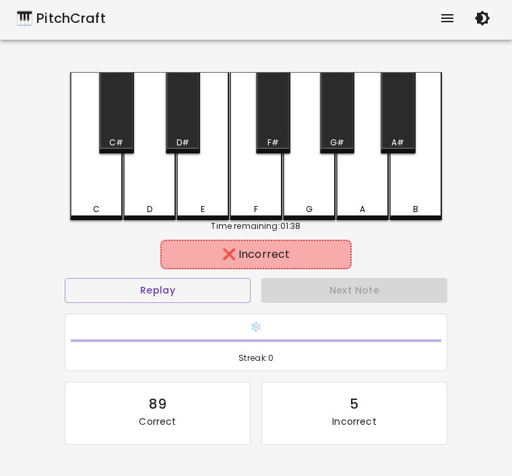
click at [330, 291] on div "Next Note" at bounding box center [354, 291] width 197 height 36
click at [300, 289] on div "Next Note" at bounding box center [354, 291] width 197 height 36
click at [149, 285] on button "Replay" at bounding box center [158, 290] width 186 height 25
click at [82, 226] on div "Time remaining: 01:38" at bounding box center [256, 226] width 372 height 12
click at [97, 191] on div "C" at bounding box center [96, 146] width 53 height 148
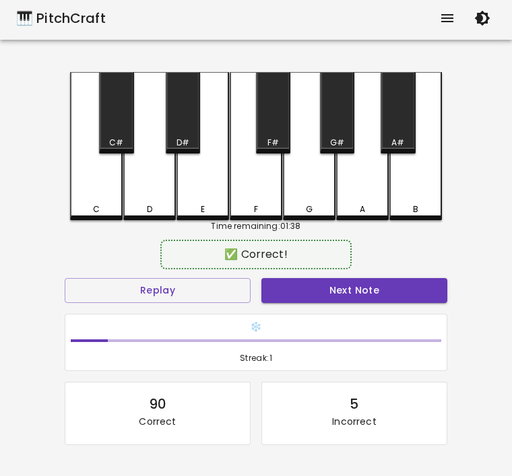
click at [300, 292] on button "Next Note" at bounding box center [354, 290] width 186 height 25
click at [91, 199] on div "C" at bounding box center [96, 146] width 53 height 148
click at [328, 282] on button "Next Note" at bounding box center [354, 290] width 186 height 25
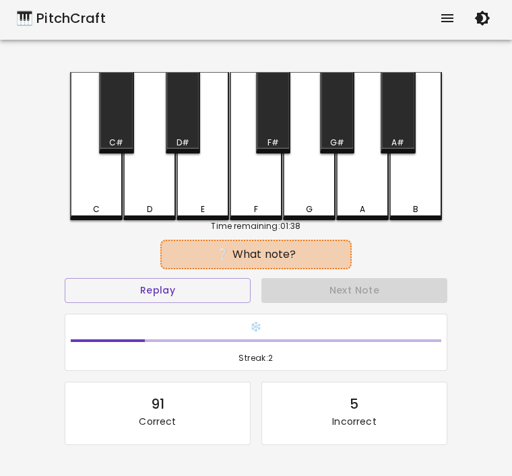
click at [83, 198] on div "C" at bounding box center [96, 146] width 53 height 148
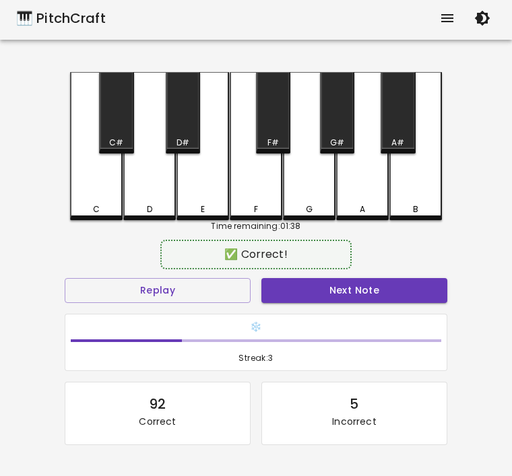
click at [309, 288] on button "Next Note" at bounding box center [354, 290] width 186 height 25
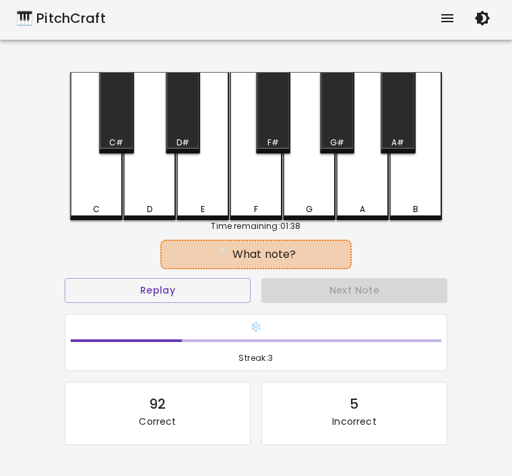
click at [84, 180] on div "C" at bounding box center [96, 146] width 53 height 148
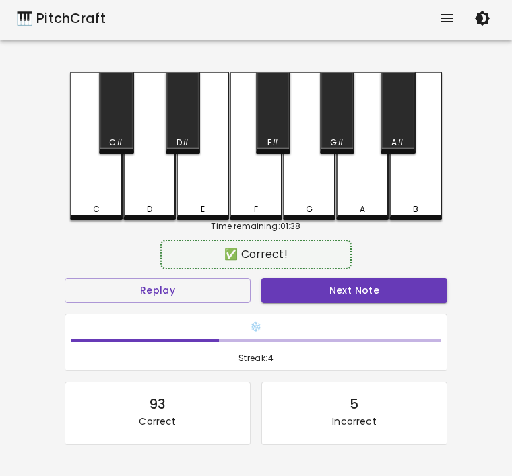
click at [310, 283] on button "Next Note" at bounding box center [354, 290] width 186 height 25
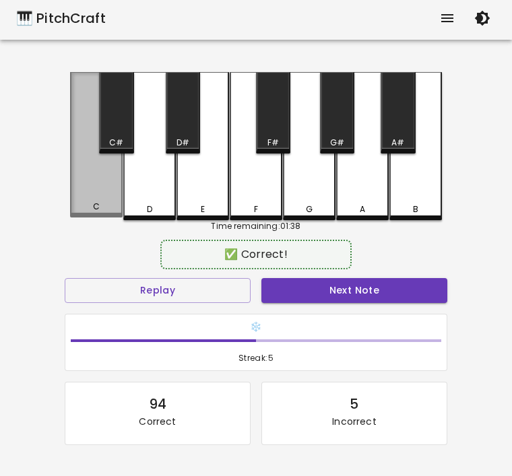
click at [92, 205] on div "C" at bounding box center [96, 207] width 50 height 12
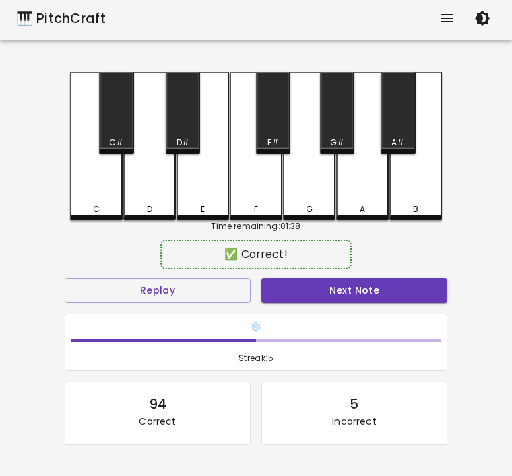
click at [320, 300] on button "Next Note" at bounding box center [354, 290] width 186 height 25
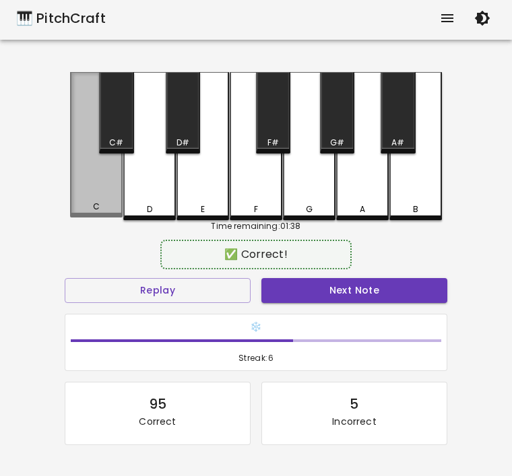
click at [94, 213] on div "C" at bounding box center [96, 207] width 7 height 12
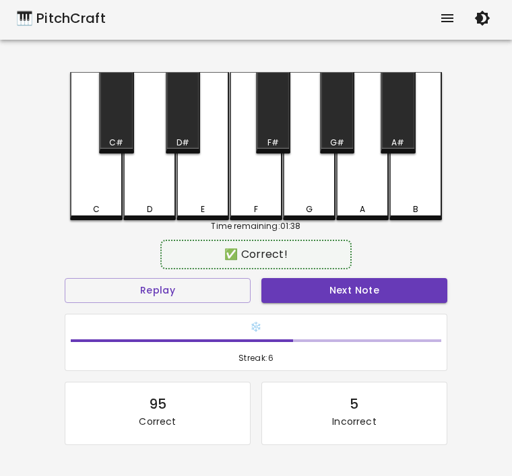
click at [320, 300] on button "Next Note" at bounding box center [354, 290] width 186 height 25
click at [112, 209] on div "C" at bounding box center [96, 209] width 50 height 12
click at [304, 288] on button "Next Note" at bounding box center [354, 290] width 186 height 25
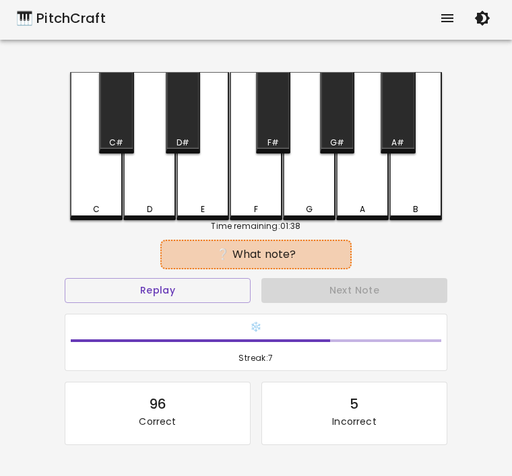
click at [92, 205] on div "C" at bounding box center [96, 209] width 50 height 12
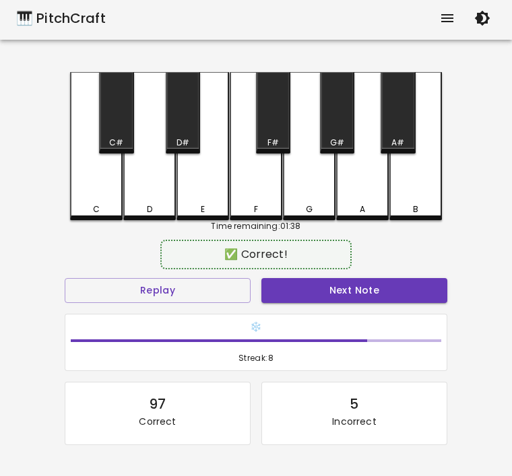
click at [292, 284] on button "Next Note" at bounding box center [354, 290] width 186 height 25
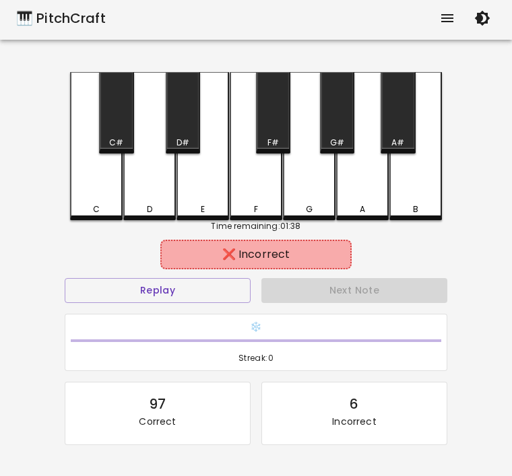
click at [88, 193] on div "C" at bounding box center [96, 146] width 53 height 148
click at [161, 290] on button "Replay" at bounding box center [158, 290] width 186 height 25
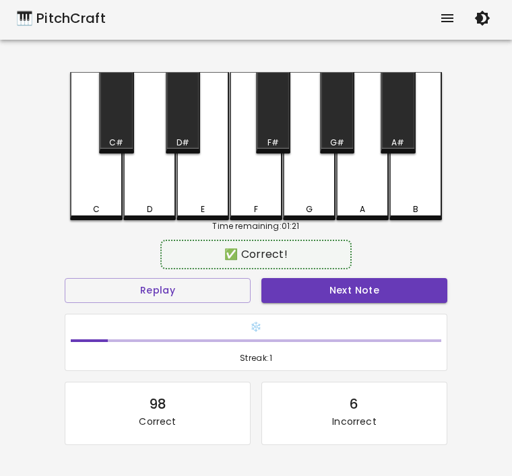
click at [141, 210] on div "D" at bounding box center [150, 209] width 50 height 12
click at [304, 278] on button "Next Note" at bounding box center [354, 290] width 186 height 25
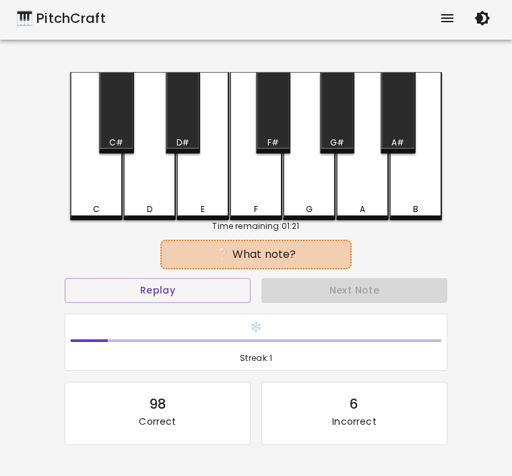
click at [73, 201] on div "C" at bounding box center [96, 146] width 53 height 148
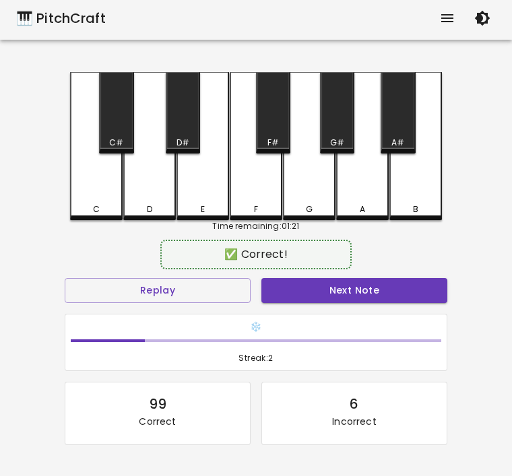
click at [321, 292] on button "Next Note" at bounding box center [354, 290] width 186 height 25
click at [143, 204] on div "D" at bounding box center [150, 209] width 50 height 12
click at [340, 294] on button "Next Note" at bounding box center [354, 290] width 186 height 25
click at [159, 201] on div "D" at bounding box center [149, 146] width 53 height 148
click at [329, 284] on button "Next Note" at bounding box center [354, 290] width 186 height 25
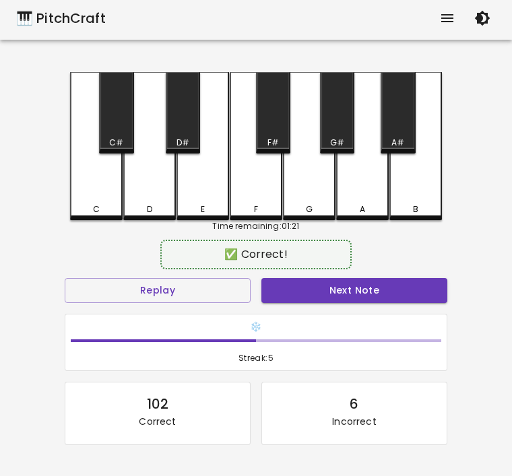
click at [90, 199] on div "C" at bounding box center [96, 146] width 53 height 148
click at [314, 292] on button "Next Note" at bounding box center [354, 290] width 186 height 25
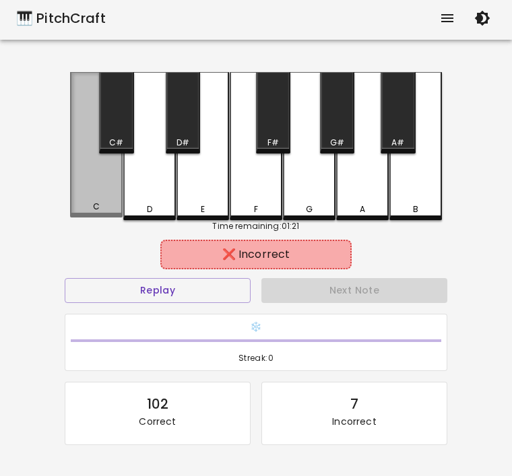
click at [89, 204] on div "C" at bounding box center [96, 207] width 50 height 12
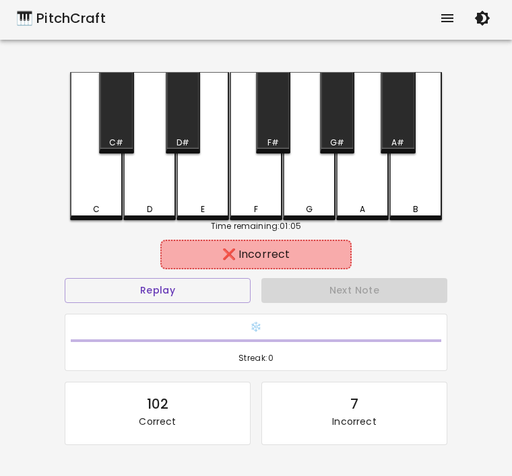
click at [307, 206] on div "G" at bounding box center [309, 209] width 7 height 12
click at [227, 214] on div "E" at bounding box center [203, 209] width 50 height 12
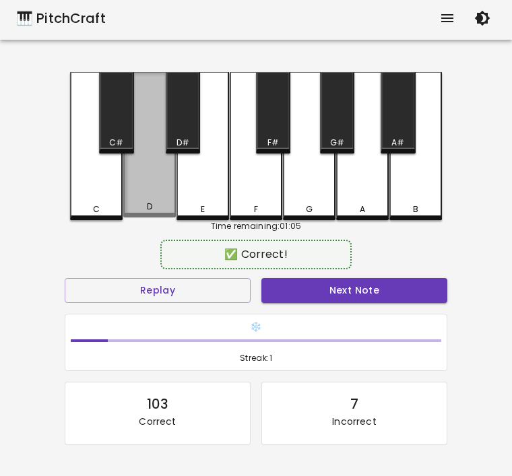
click at [142, 218] on div "D" at bounding box center [149, 145] width 53 height 146
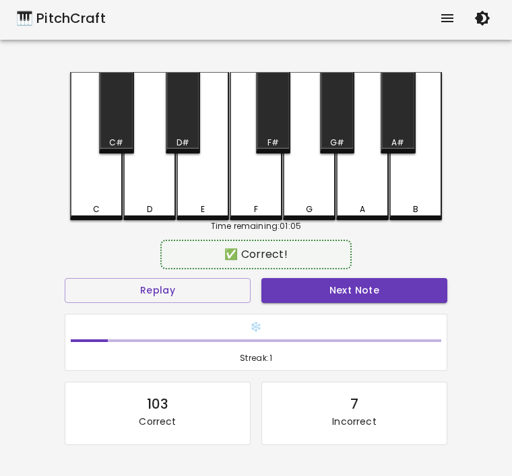
click at [322, 282] on button "Next Note" at bounding box center [354, 290] width 186 height 25
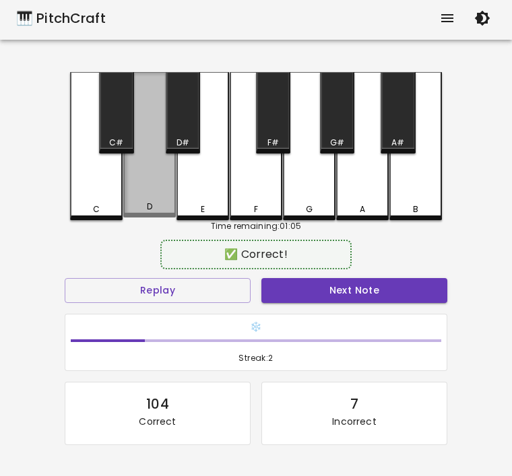
click at [136, 212] on div "D" at bounding box center [150, 207] width 50 height 12
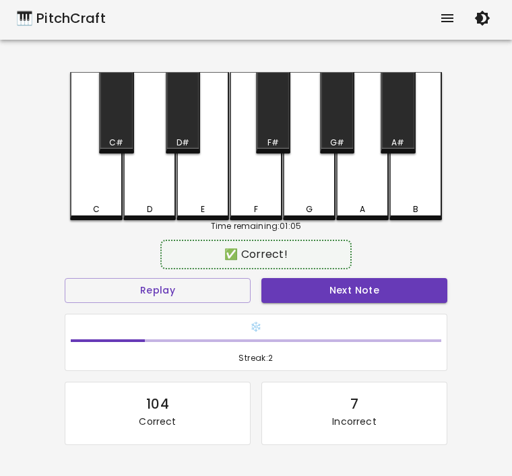
click at [337, 292] on button "Next Note" at bounding box center [354, 290] width 186 height 25
click at [147, 207] on div "D" at bounding box center [149, 209] width 5 height 12
click at [333, 282] on button "Next Note" at bounding box center [354, 290] width 186 height 25
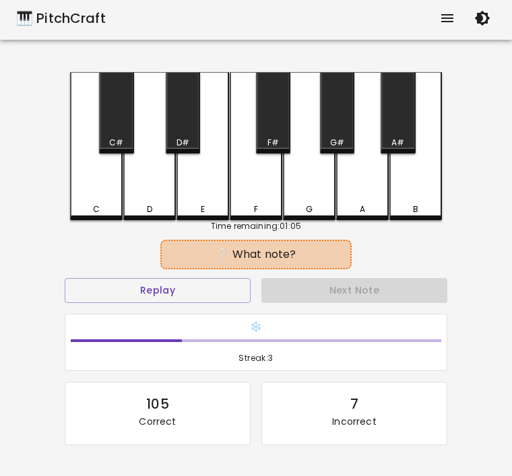
click at [139, 207] on div "D" at bounding box center [150, 209] width 50 height 12
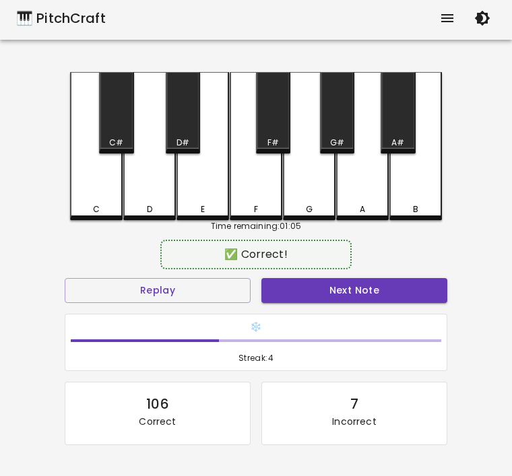
click at [326, 292] on button "Next Note" at bounding box center [354, 290] width 186 height 25
click at [144, 199] on div "D" at bounding box center [149, 146] width 53 height 148
click at [313, 258] on div "✅ Correct!" at bounding box center [256, 255] width 178 height 16
click at [323, 294] on button "Next Note" at bounding box center [354, 290] width 186 height 25
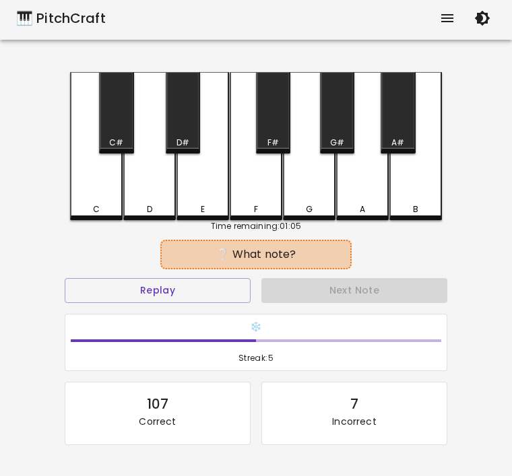
click at [146, 221] on div "Time remaining: 01:05" at bounding box center [256, 226] width 372 height 12
click at [146, 197] on div "D" at bounding box center [149, 146] width 53 height 148
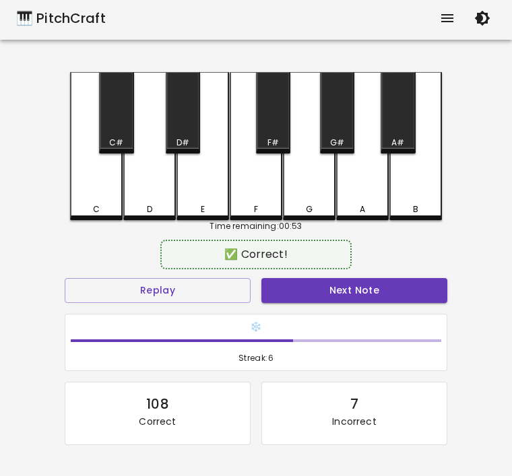
click at [399, 294] on button "Next Note" at bounding box center [354, 290] width 186 height 25
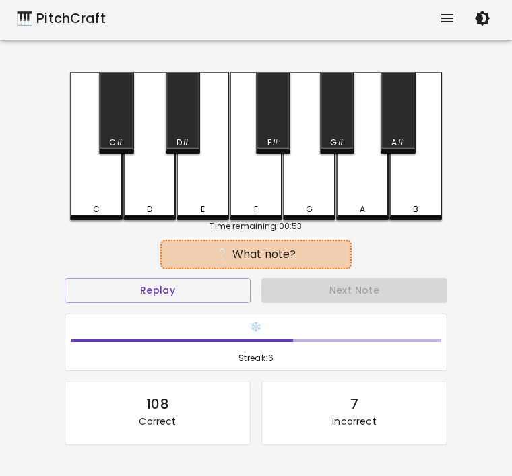
click at [110, 227] on div "Time remaining: 00:53" at bounding box center [256, 226] width 372 height 12
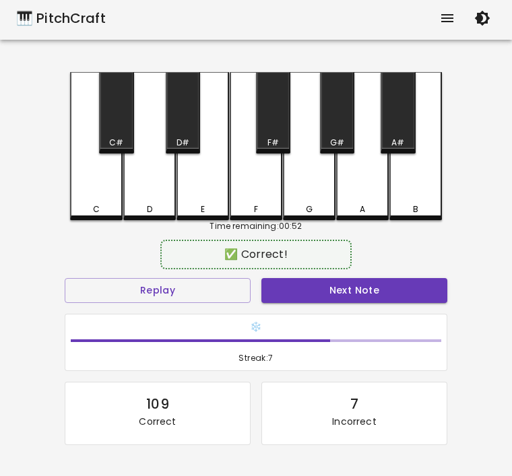
click at [94, 209] on div "C" at bounding box center [96, 209] width 7 height 12
click at [332, 296] on button "Next Note" at bounding box center [354, 290] width 186 height 25
click at [146, 210] on div "D" at bounding box center [150, 209] width 50 height 12
click at [321, 293] on button "Next Note" at bounding box center [354, 290] width 186 height 25
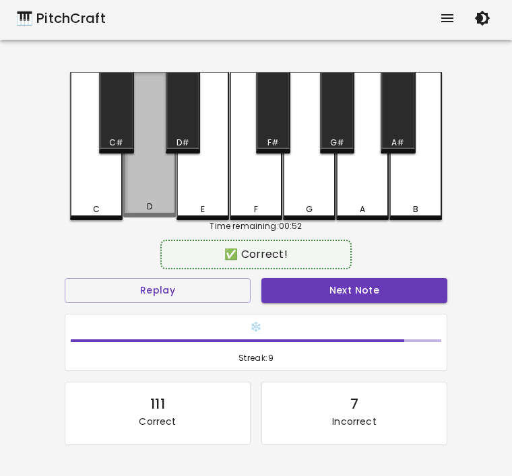
click at [139, 206] on div "D" at bounding box center [150, 207] width 50 height 12
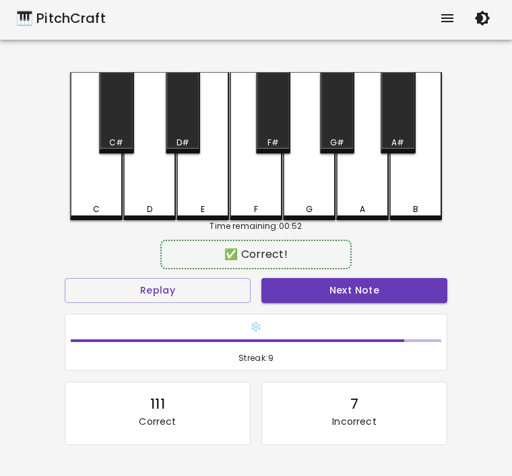
click at [284, 289] on button "Next Note" at bounding box center [354, 290] width 186 height 25
click at [105, 203] on div "C" at bounding box center [96, 146] width 53 height 148
click at [331, 285] on button "Next Note" at bounding box center [354, 290] width 186 height 25
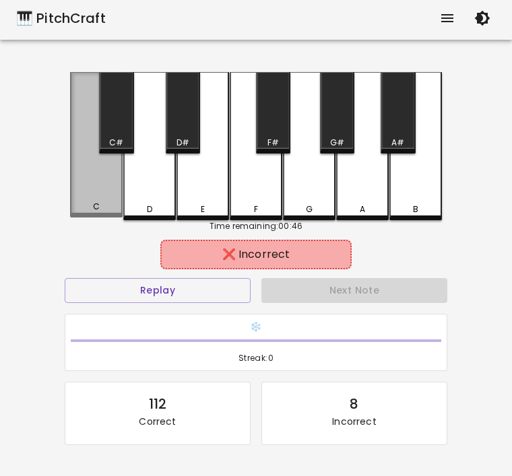
click at [95, 205] on div "C" at bounding box center [96, 207] width 7 height 12
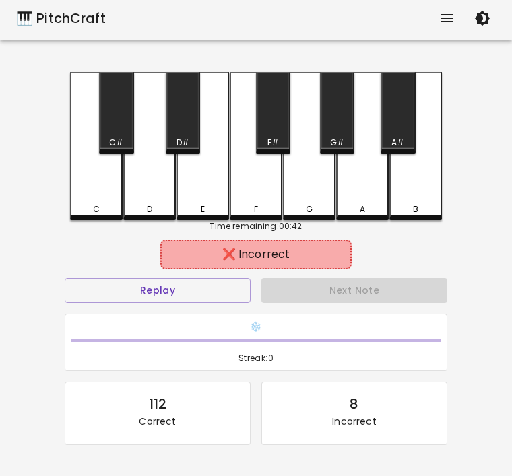
click at [380, 304] on div "Next Note" at bounding box center [354, 291] width 197 height 36
click at [152, 286] on button "Replay" at bounding box center [158, 290] width 186 height 25
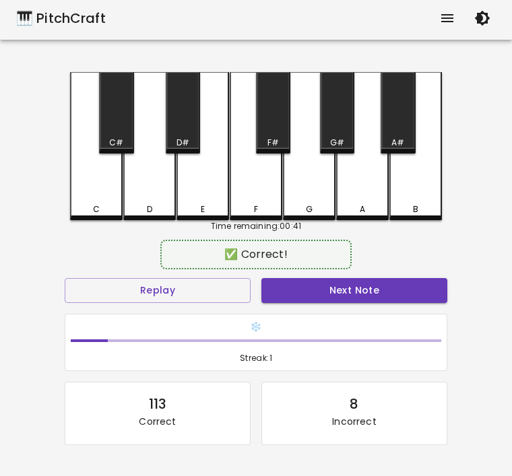
click at [137, 204] on div "D" at bounding box center [150, 209] width 50 height 12
click at [325, 294] on button "Next Note" at bounding box center [354, 290] width 186 height 25
click at [159, 207] on div "D" at bounding box center [150, 209] width 50 height 12
click at [312, 254] on div "✅ Correct!" at bounding box center [256, 255] width 178 height 16
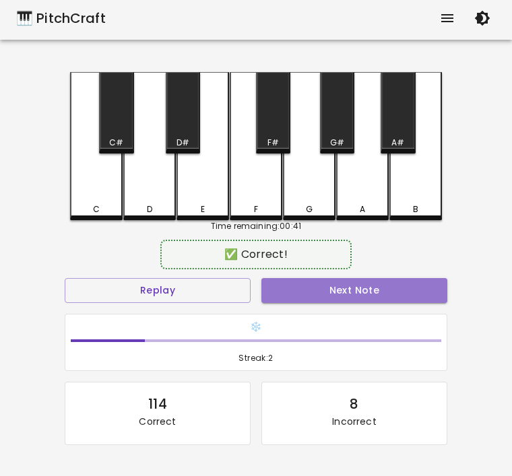
click at [321, 281] on button "Next Note" at bounding box center [354, 290] width 186 height 25
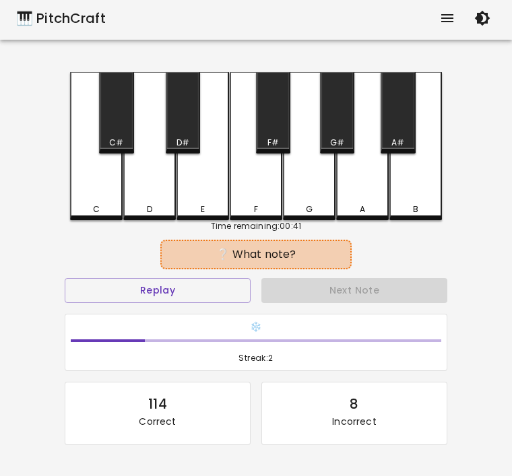
click at [170, 194] on div "D" at bounding box center [149, 146] width 53 height 148
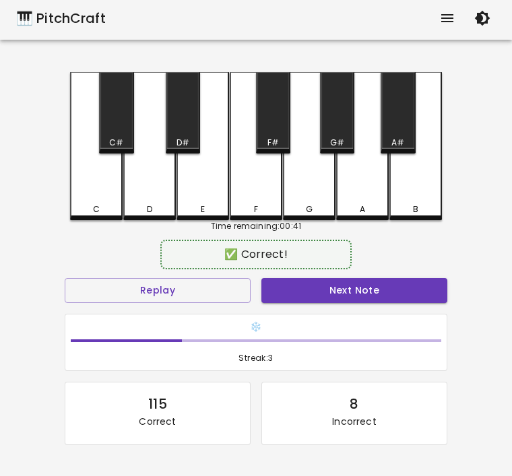
click at [337, 278] on button "Next Note" at bounding box center [354, 290] width 186 height 25
click at [158, 199] on div "D" at bounding box center [149, 146] width 53 height 148
click at [365, 283] on button "Next Note" at bounding box center [354, 290] width 186 height 25
click at [141, 201] on div "D" at bounding box center [149, 146] width 53 height 148
click at [324, 296] on button "Next Note" at bounding box center [354, 290] width 186 height 25
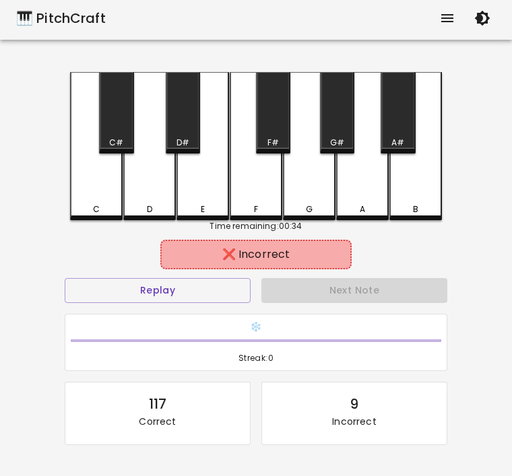
click at [135, 211] on div "D" at bounding box center [150, 209] width 50 height 12
click at [141, 279] on button "Replay" at bounding box center [158, 290] width 186 height 25
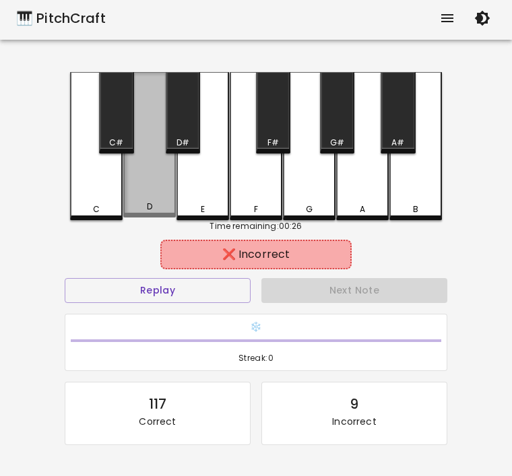
click at [147, 213] on div "D" at bounding box center [149, 207] width 5 height 12
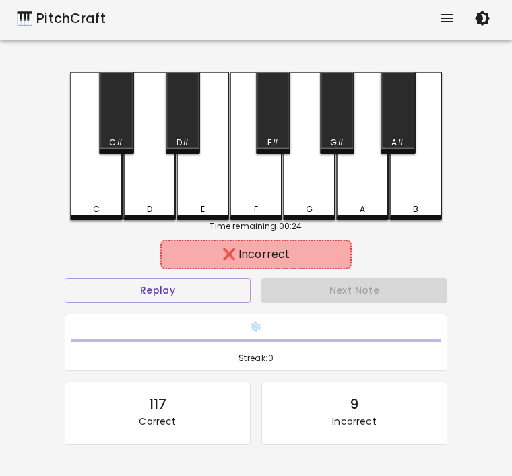
click at [127, 209] on div "D" at bounding box center [150, 209] width 50 height 12
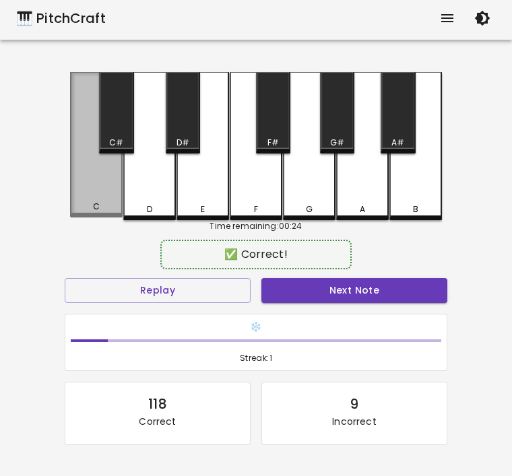
click at [103, 216] on div "C" at bounding box center [96, 145] width 53 height 146
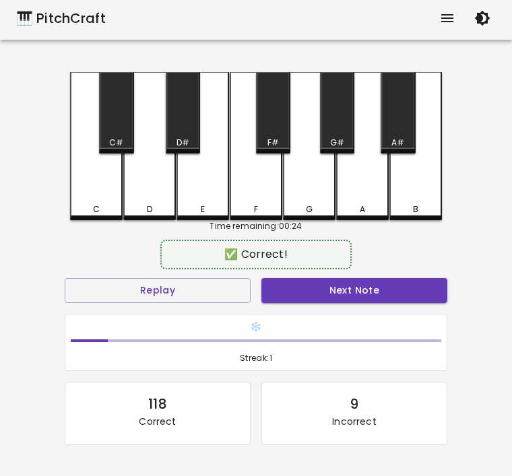
click at [319, 291] on button "Next Note" at bounding box center [354, 290] width 186 height 25
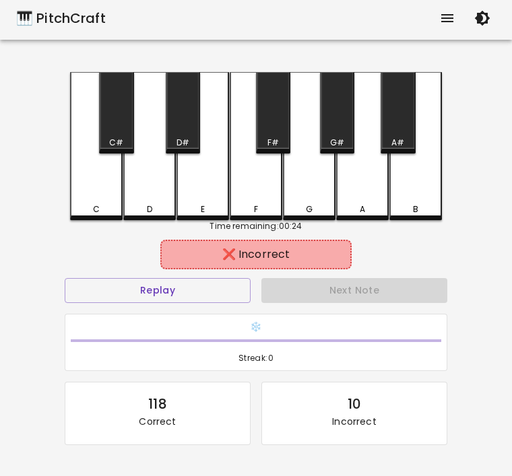
click at [79, 202] on div "C" at bounding box center [96, 146] width 53 height 148
click at [335, 290] on div "Next Note" at bounding box center [354, 291] width 197 height 36
click at [154, 284] on button "Replay" at bounding box center [158, 290] width 186 height 25
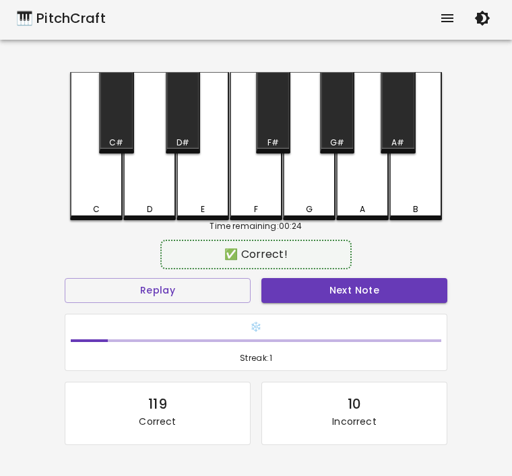
click at [150, 196] on div "D" at bounding box center [149, 146] width 53 height 148
click at [300, 296] on button "Next Note" at bounding box center [354, 290] width 186 height 25
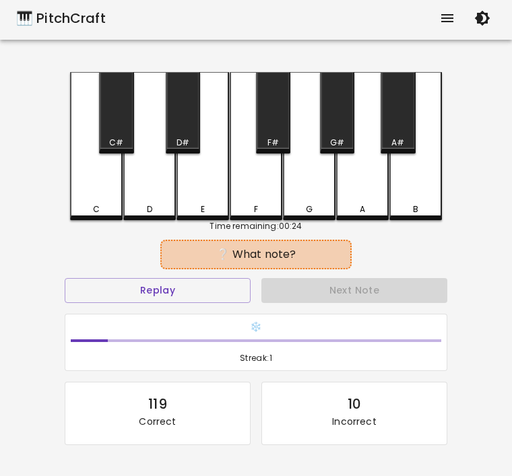
click at [158, 206] on div "D" at bounding box center [150, 209] width 50 height 12
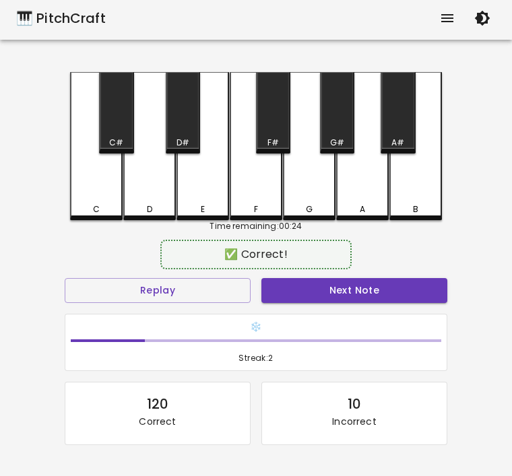
click at [316, 300] on button "Next Note" at bounding box center [354, 290] width 186 height 25
click at [102, 212] on div "C" at bounding box center [96, 209] width 50 height 12
click at [309, 291] on button "Next Note" at bounding box center [354, 290] width 186 height 25
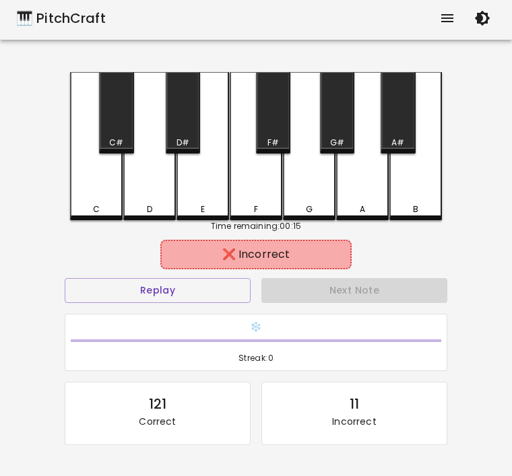
click at [91, 207] on div "C" at bounding box center [96, 209] width 50 height 12
click at [133, 290] on button "Replay" at bounding box center [158, 290] width 186 height 25
click at [160, 286] on button "Replay" at bounding box center [158, 290] width 186 height 25
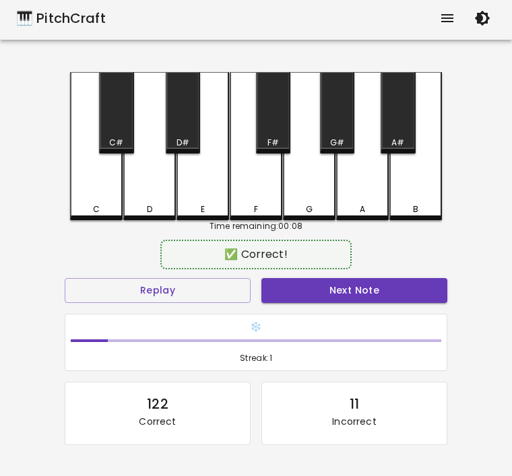
click at [139, 209] on div "D" at bounding box center [150, 209] width 50 height 12
click at [141, 288] on button "Replay" at bounding box center [158, 290] width 186 height 25
click at [123, 196] on div "D" at bounding box center [149, 146] width 53 height 148
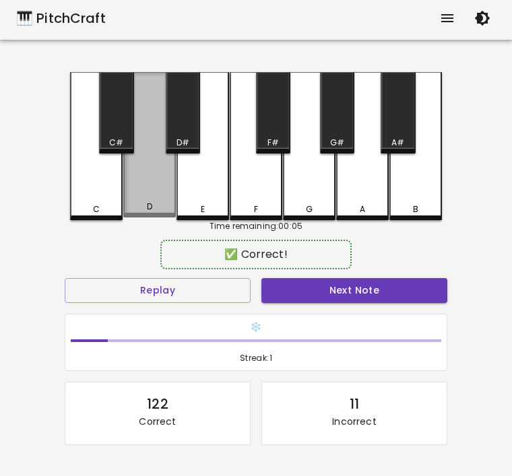
click at [166, 211] on div "D" at bounding box center [150, 207] width 50 height 12
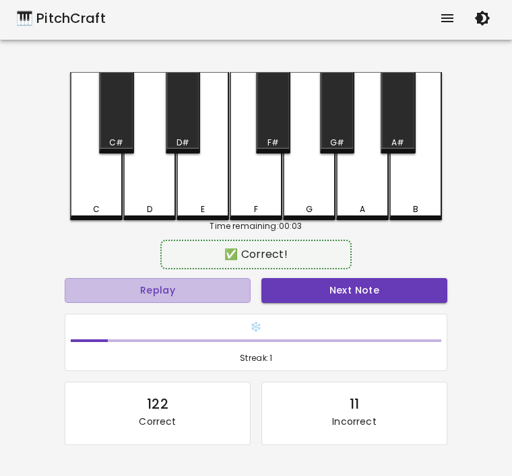
click at [135, 293] on button "Replay" at bounding box center [158, 290] width 186 height 25
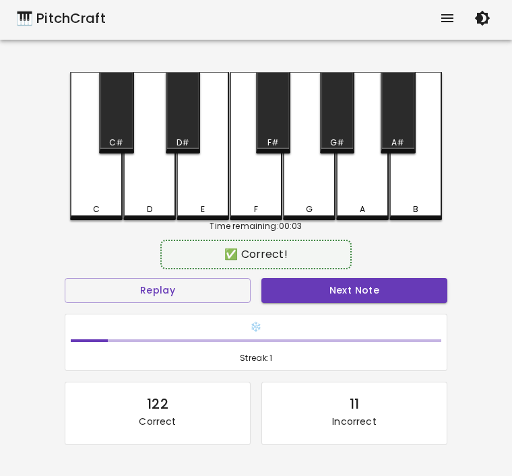
click at [149, 191] on div "D" at bounding box center [149, 146] width 53 height 148
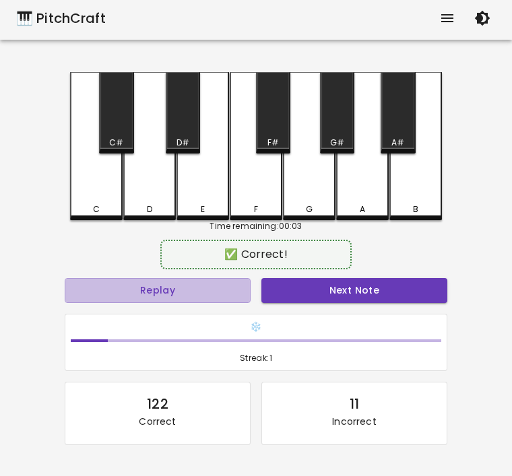
click at [164, 284] on button "Replay" at bounding box center [158, 290] width 186 height 25
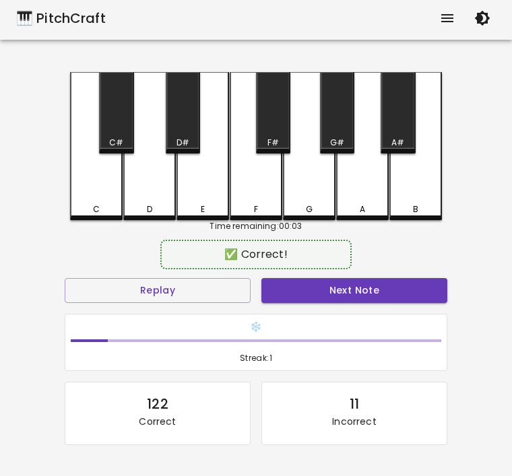
click at [187, 285] on button "Replay" at bounding box center [158, 290] width 186 height 25
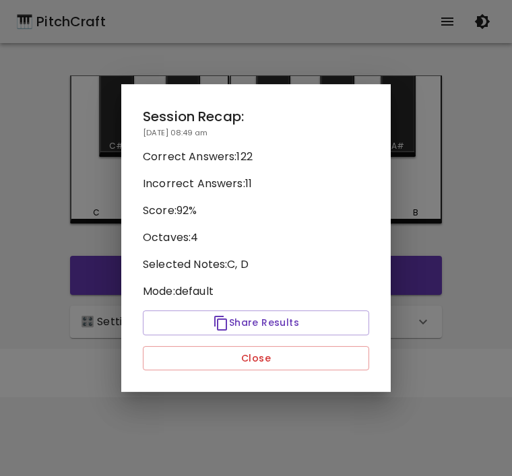
click at [284, 365] on button "Close" at bounding box center [256, 358] width 226 height 25
